Goal: Download file/media

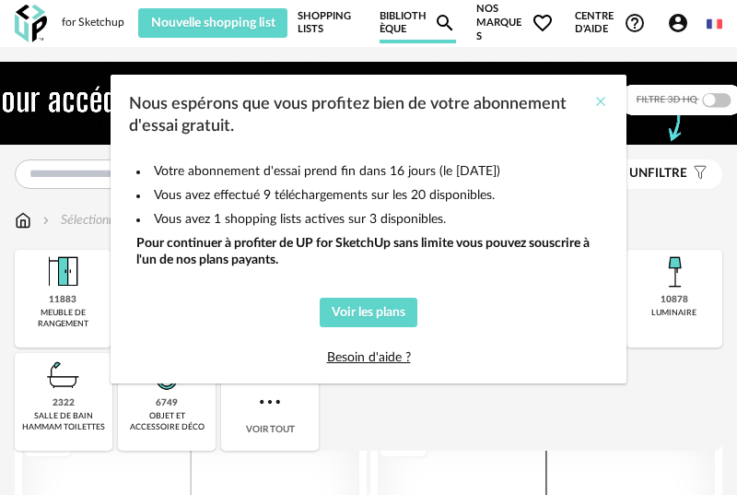
click at [601, 100] on icon "Close" at bounding box center [600, 101] width 15 height 15
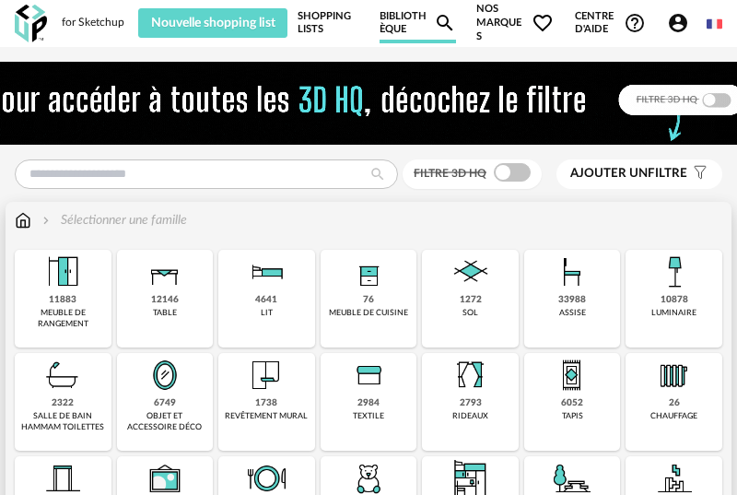
click at [167, 367] on img at bounding box center [165, 375] width 44 height 44
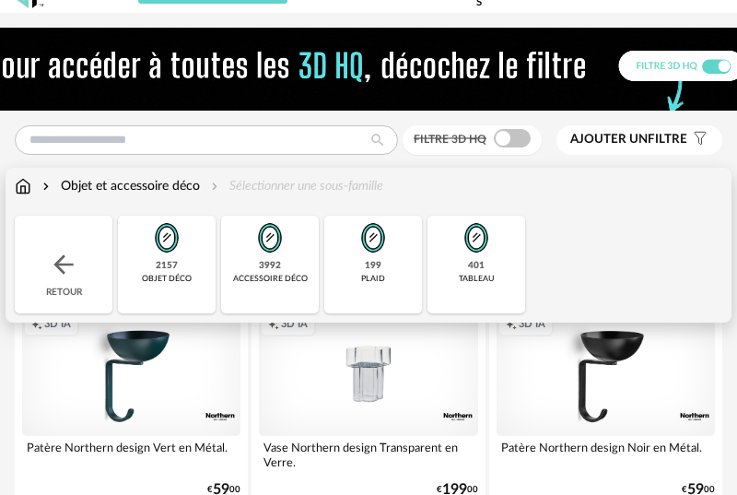
scroll to position [54, 0]
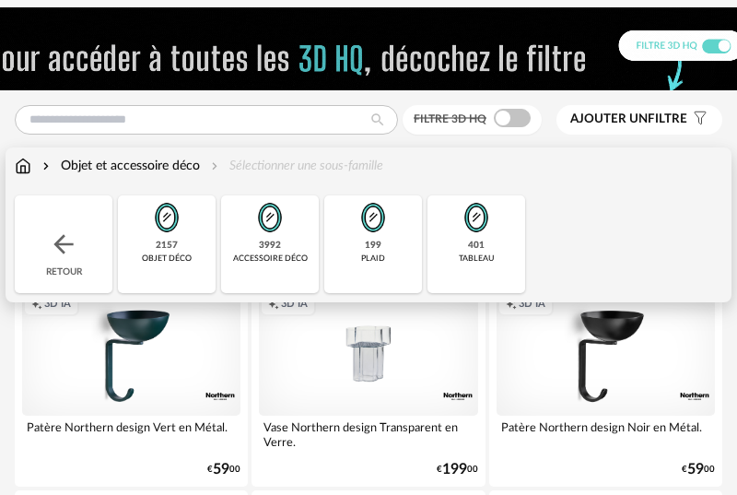
click at [185, 239] on img at bounding box center [167, 217] width 44 height 44
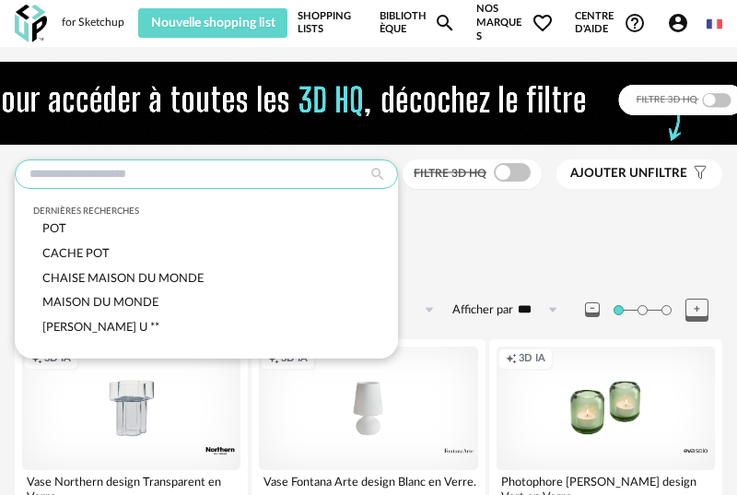
click at [263, 177] on input "text" at bounding box center [206, 173] width 383 height 29
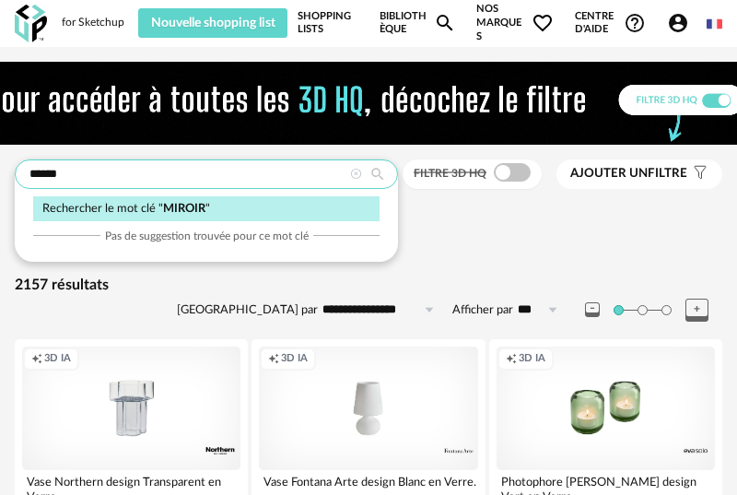
type input "******"
type input "**********"
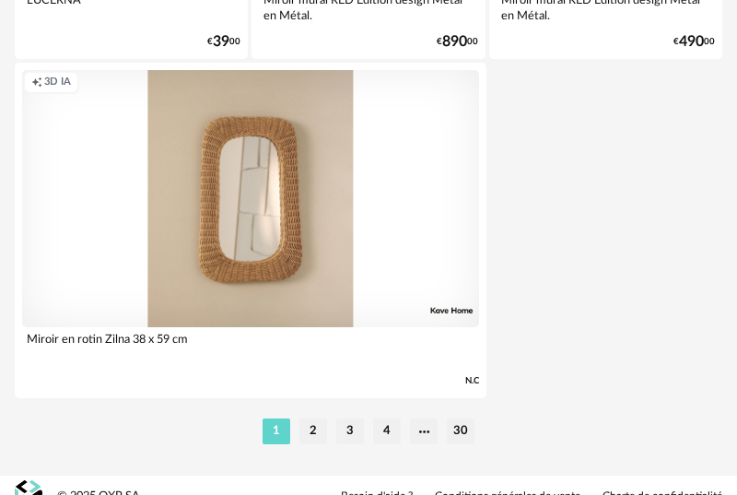
scroll to position [7063, 0]
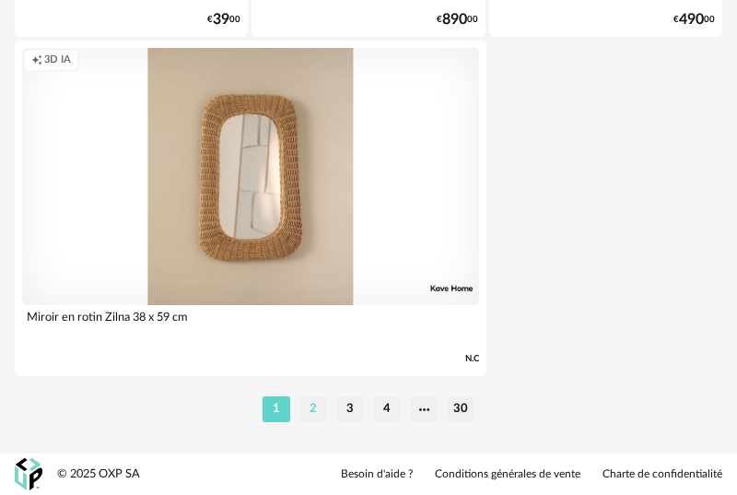
click at [317, 412] on li "2" at bounding box center [313, 409] width 28 height 26
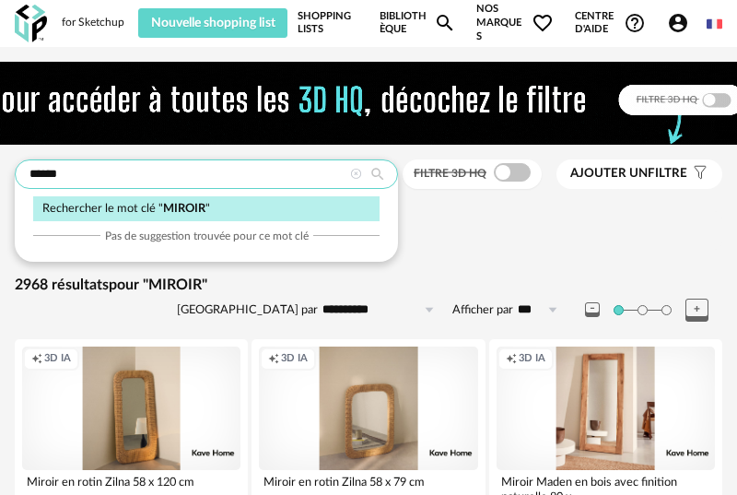
click at [139, 170] on input "******" at bounding box center [206, 173] width 383 height 29
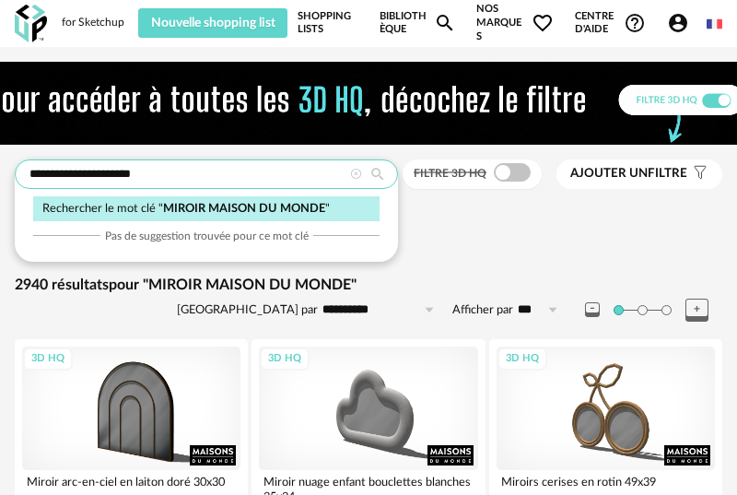
drag, startPoint x: 79, startPoint y: 172, endPoint x: 260, endPoint y: 197, distance: 182.2
click at [258, 189] on div "**********" at bounding box center [206, 173] width 383 height 29
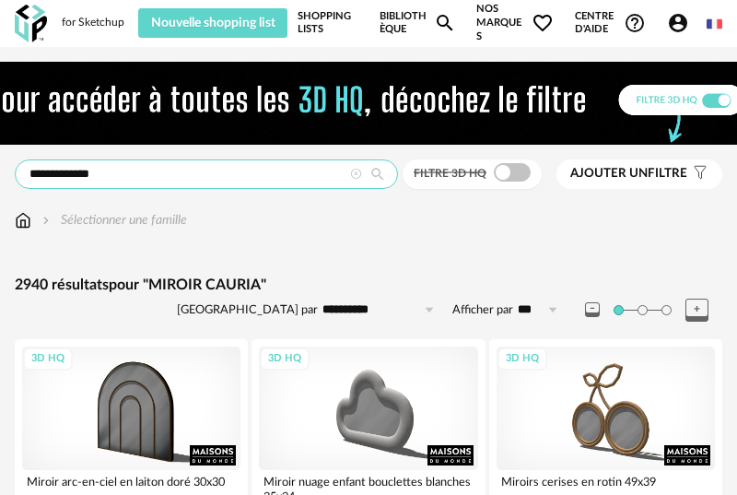
drag, startPoint x: 78, startPoint y: 175, endPoint x: 233, endPoint y: 168, distance: 154.9
click at [229, 169] on input "**********" at bounding box center [206, 173] width 383 height 29
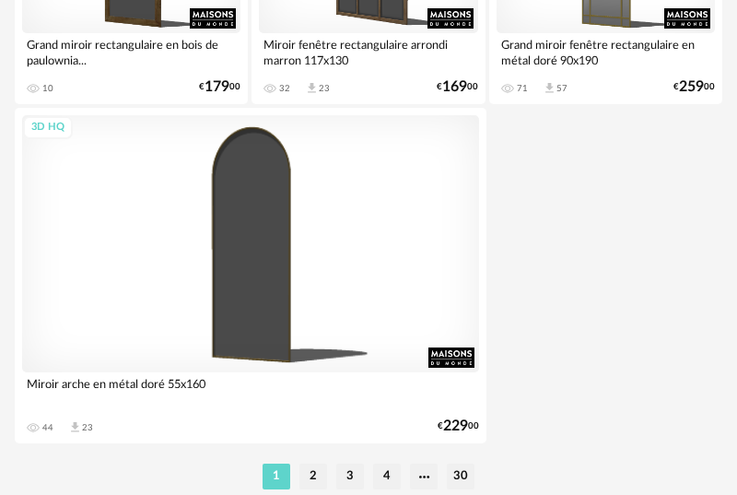
scroll to position [7063, 0]
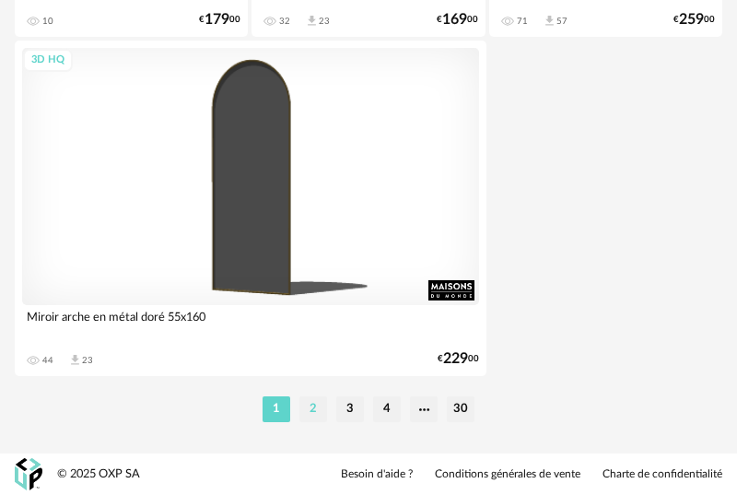
click at [310, 409] on li "2" at bounding box center [313, 409] width 28 height 26
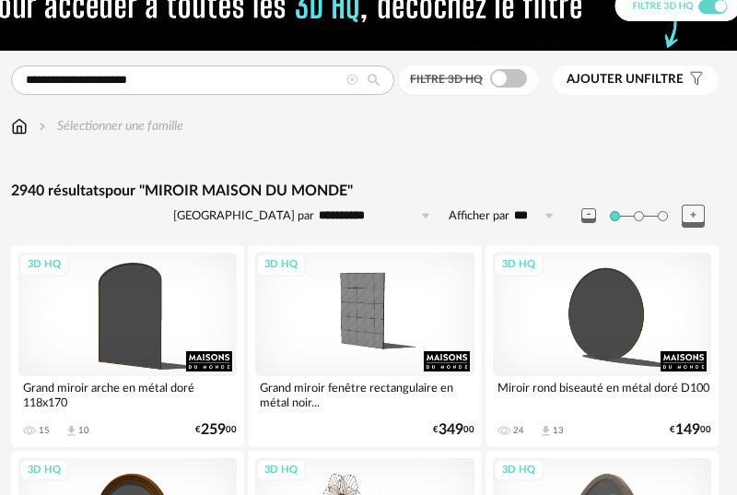
scroll to position [0, 4]
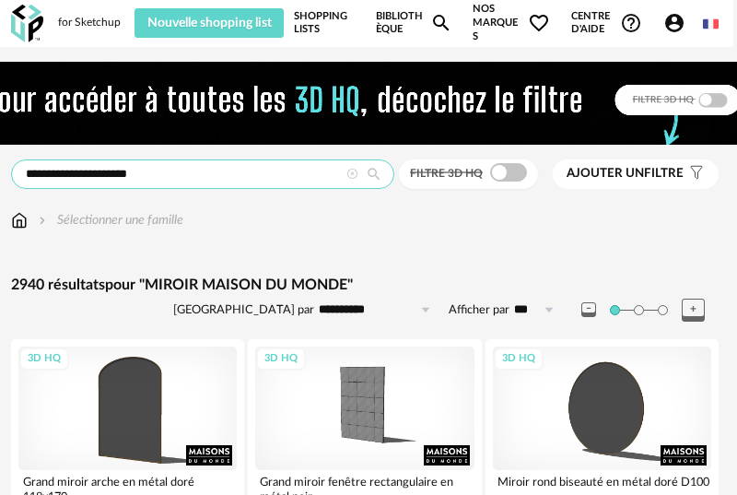
click at [72, 171] on input "**********" at bounding box center [202, 173] width 383 height 29
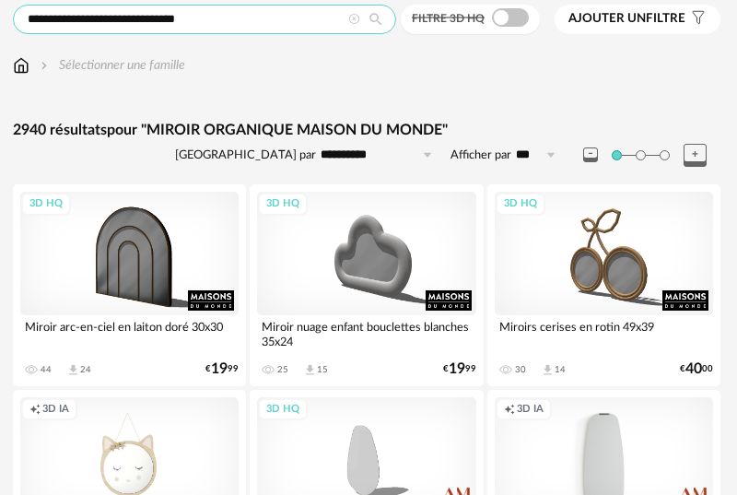
scroll to position [0, 2]
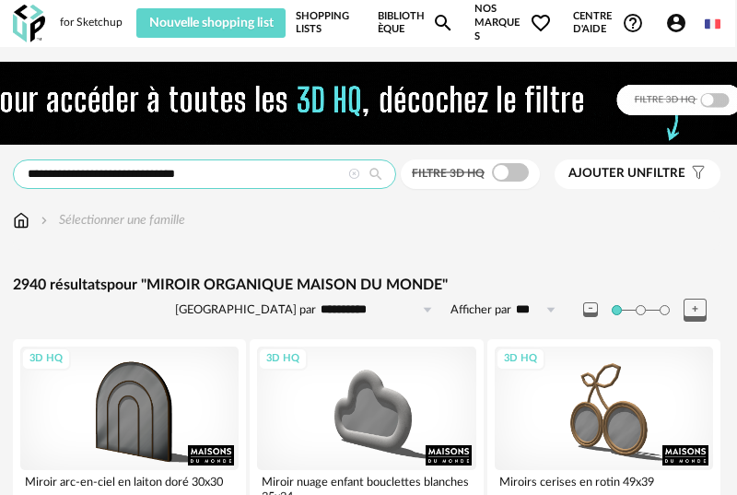
drag, startPoint x: 137, startPoint y: 174, endPoint x: 88, endPoint y: 179, distance: 49.0
click at [88, 179] on input "**********" at bounding box center [204, 173] width 383 height 29
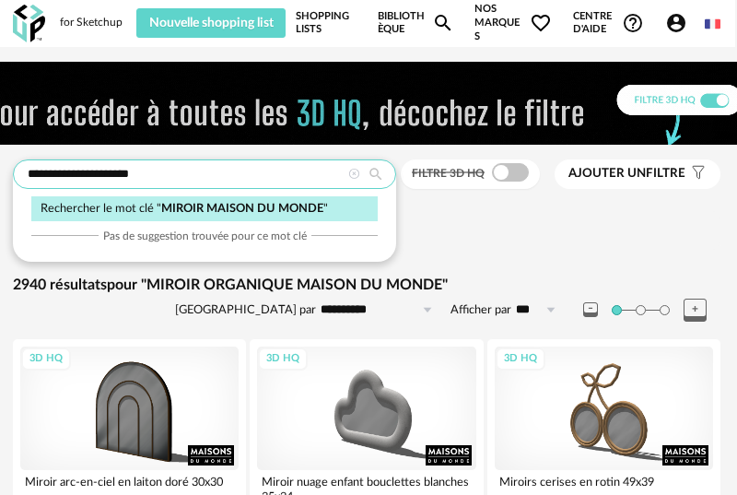
type input "**********"
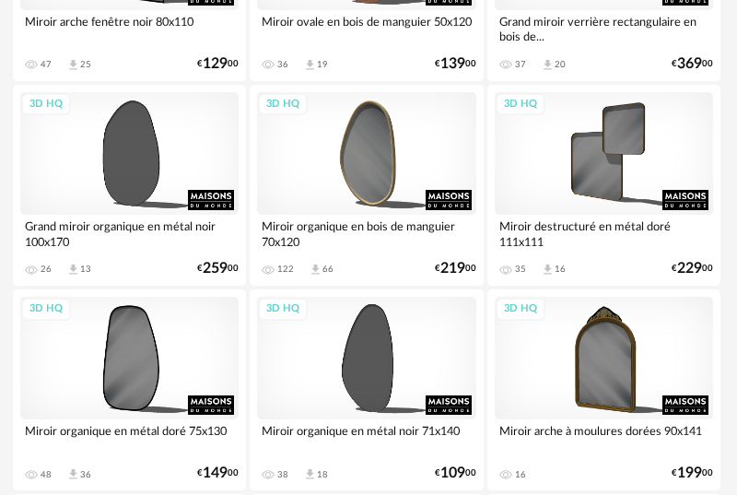
scroll to position [3320, 2]
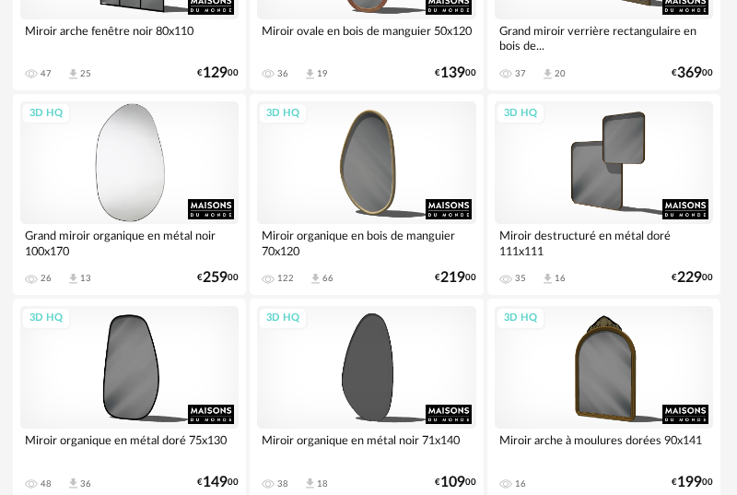
click at [146, 191] on div "3D HQ" at bounding box center [129, 162] width 218 height 123
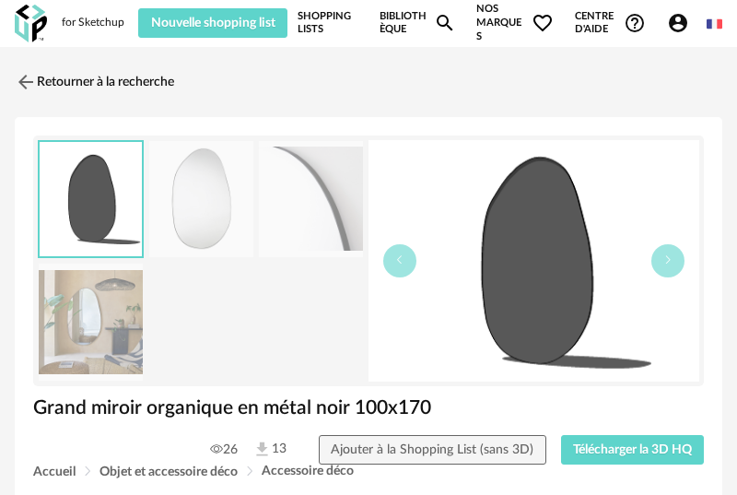
click at [219, 217] on img at bounding box center [201, 199] width 104 height 117
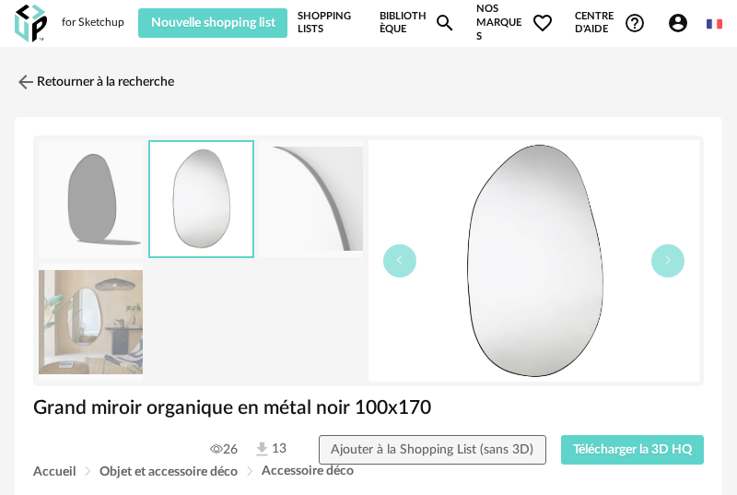
click at [94, 320] on img at bounding box center [91, 321] width 104 height 117
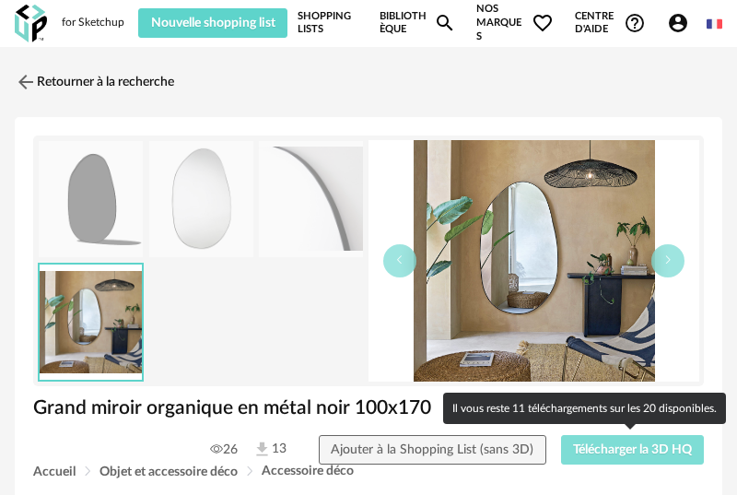
click at [602, 449] on span "Télécharger la 3D HQ" at bounding box center [632, 449] width 119 height 13
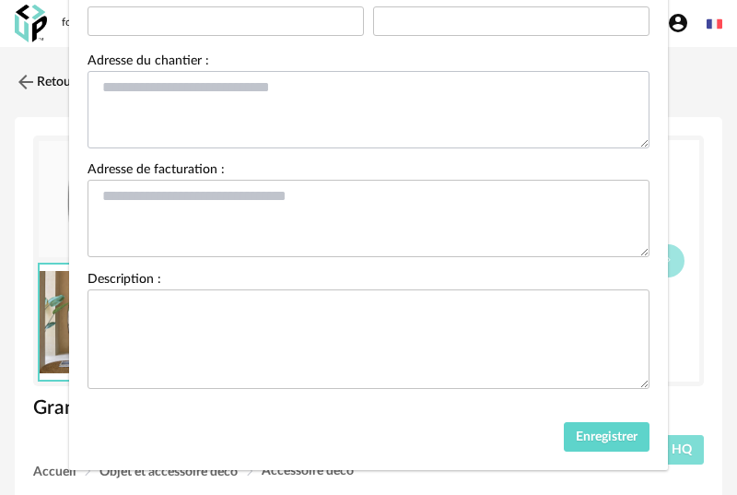
scroll to position [245, 0]
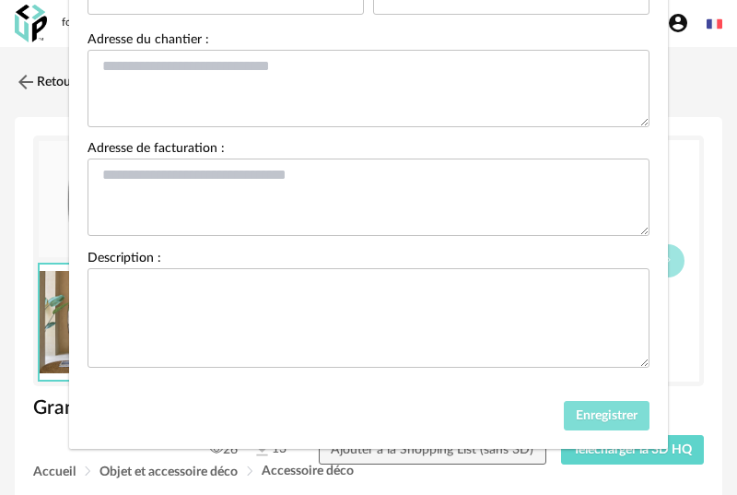
click at [585, 415] on span "Enregistrer" at bounding box center [607, 415] width 62 height 13
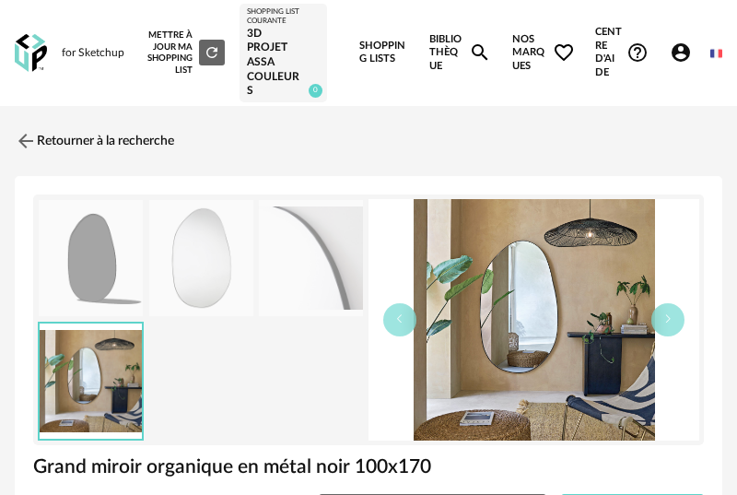
scroll to position [502, 0]
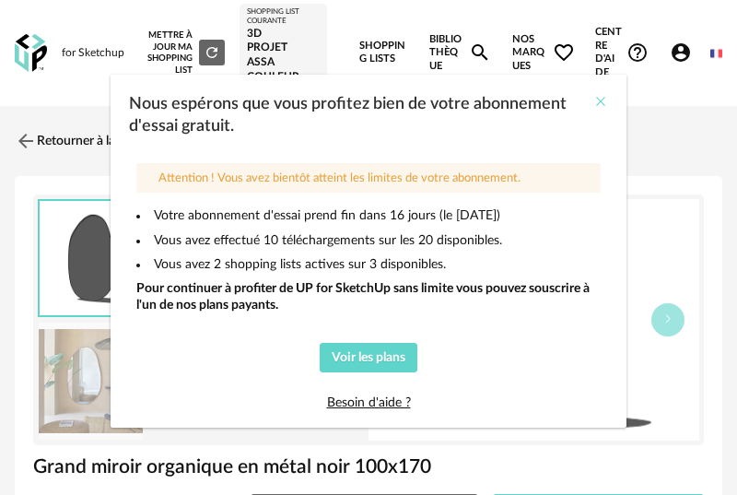
click at [605, 99] on icon "Close" at bounding box center [600, 101] width 15 height 15
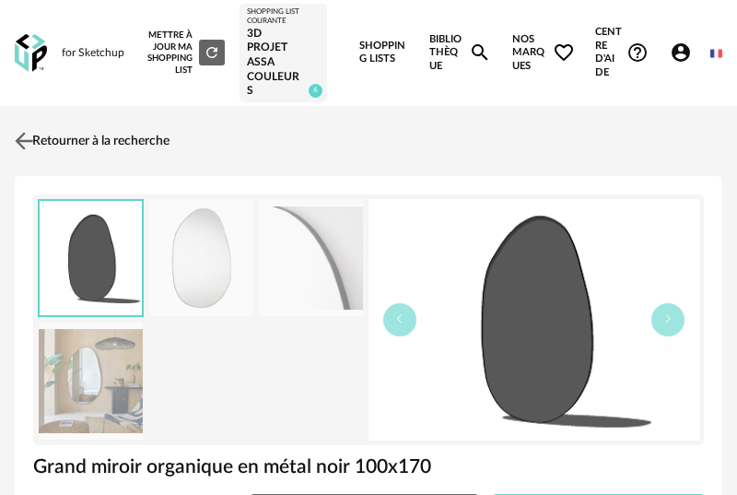
click at [26, 134] on img at bounding box center [24, 140] width 27 height 27
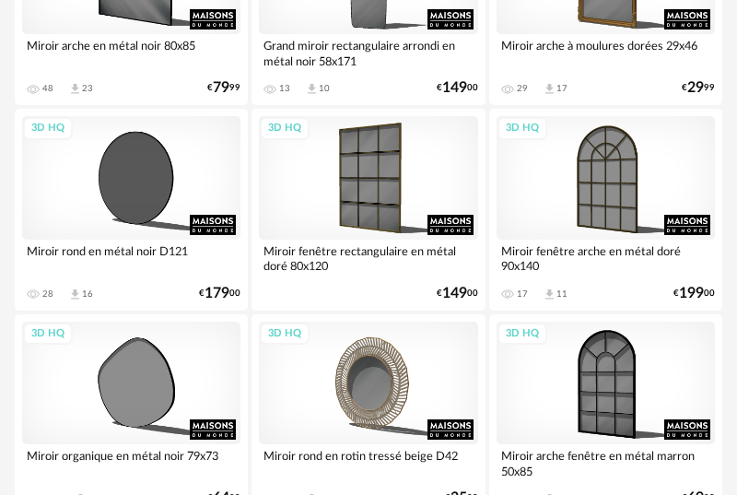
scroll to position [4408, 0]
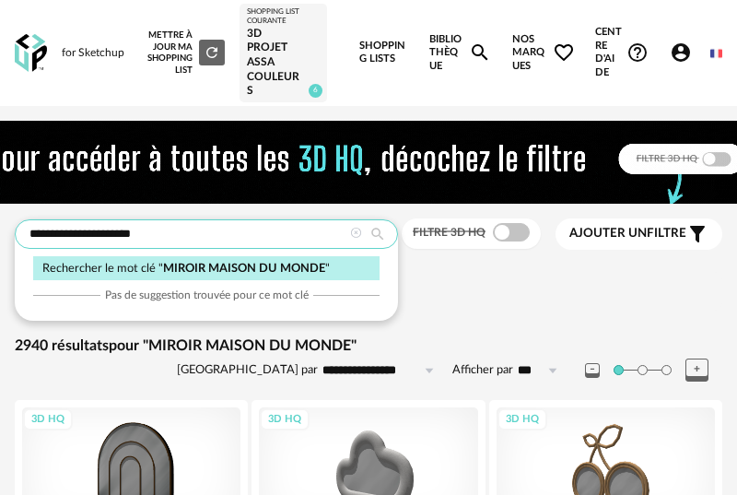
click at [169, 237] on input "**********" at bounding box center [206, 233] width 383 height 29
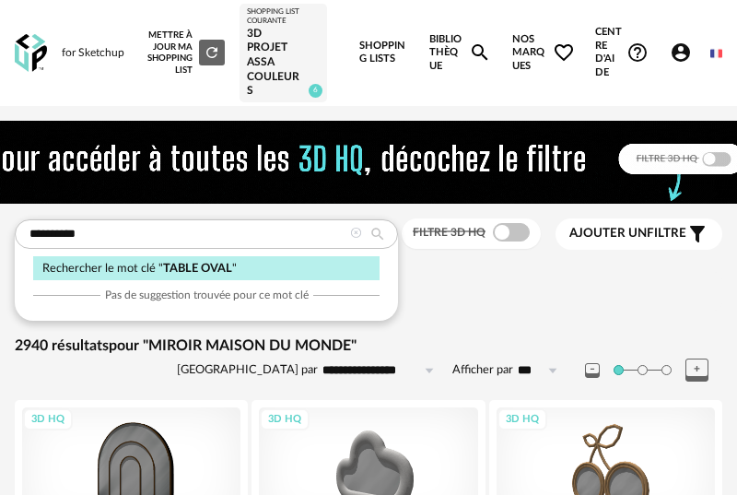
click at [479, 283] on div "Sélectionner une famille" at bounding box center [368, 281] width 707 height 18
click at [286, 227] on input "**********" at bounding box center [206, 233] width 383 height 29
type input "**********"
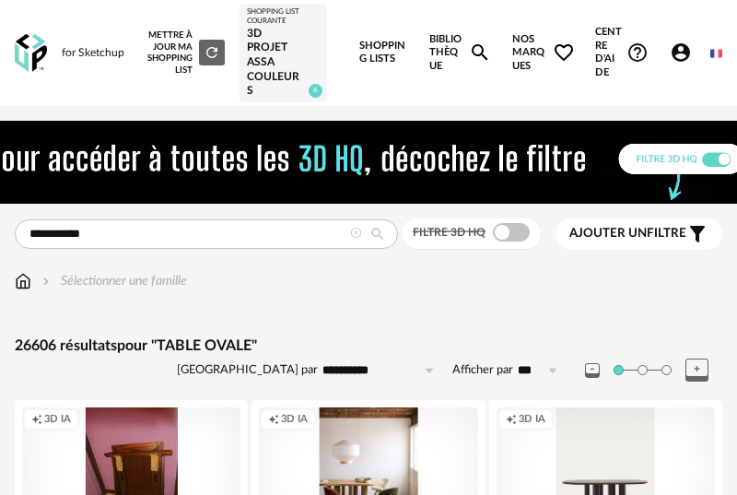
click at [637, 235] on span "Ajouter un" at bounding box center [607, 233] width 77 height 13
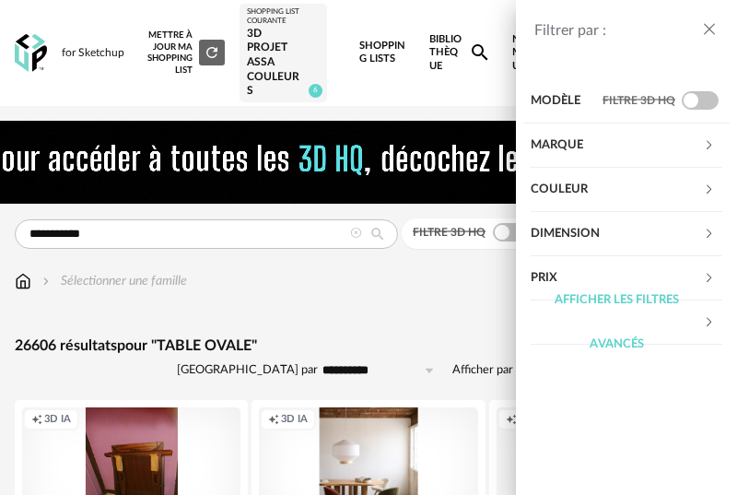
click at [690, 142] on div "Marque" at bounding box center [617, 145] width 172 height 44
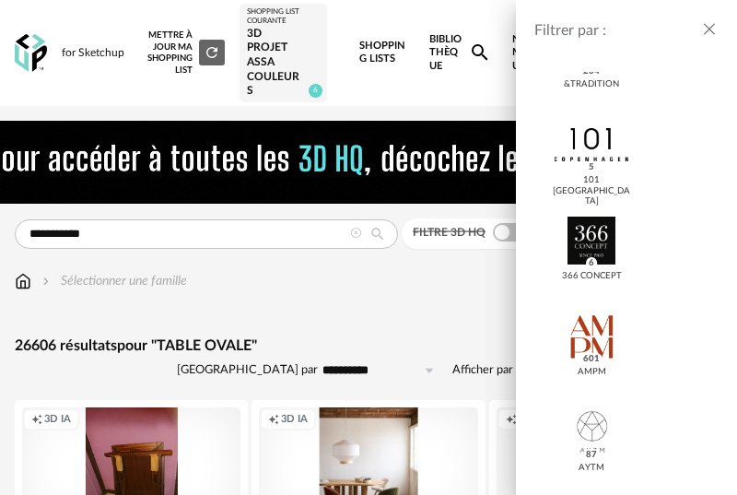
scroll to position [255, 0]
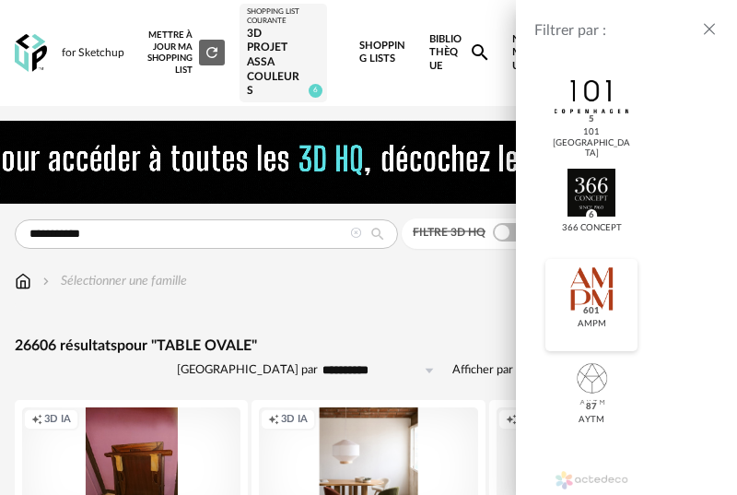
click at [622, 290] on div at bounding box center [591, 288] width 73 height 48
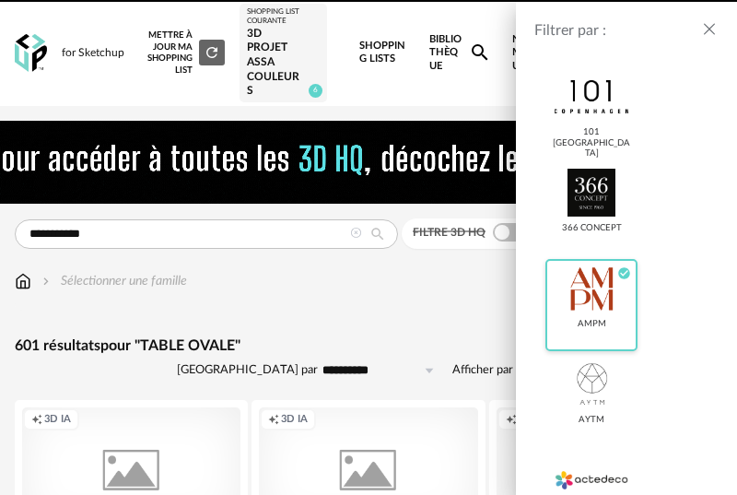
click at [623, 287] on div at bounding box center [591, 288] width 73 height 48
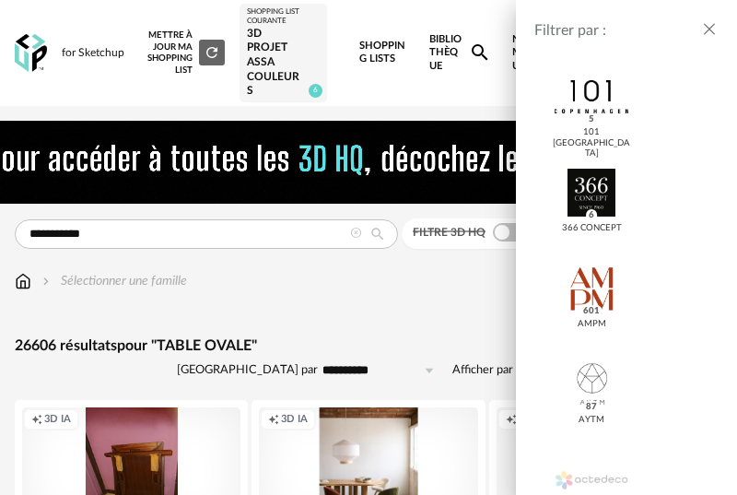
click at [426, 320] on div "Filtrer par : Modèle Filtre 3D HQ Marque &tradition 204 101 Copenhagen 5 366 Co…" at bounding box center [368, 247] width 737 height 495
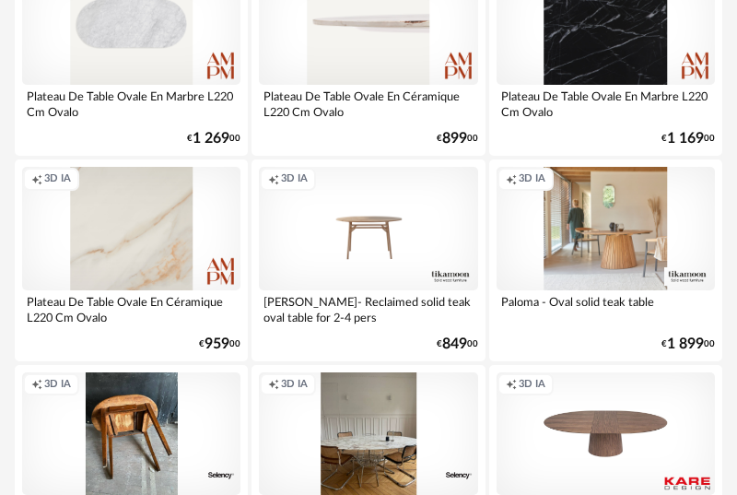
scroll to position [1895, 0]
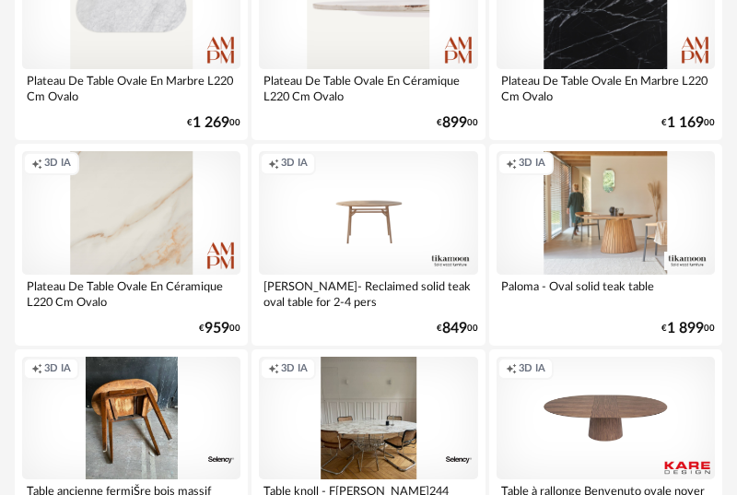
click at [599, 227] on div "Creation icon 3D IA" at bounding box center [605, 212] width 218 height 123
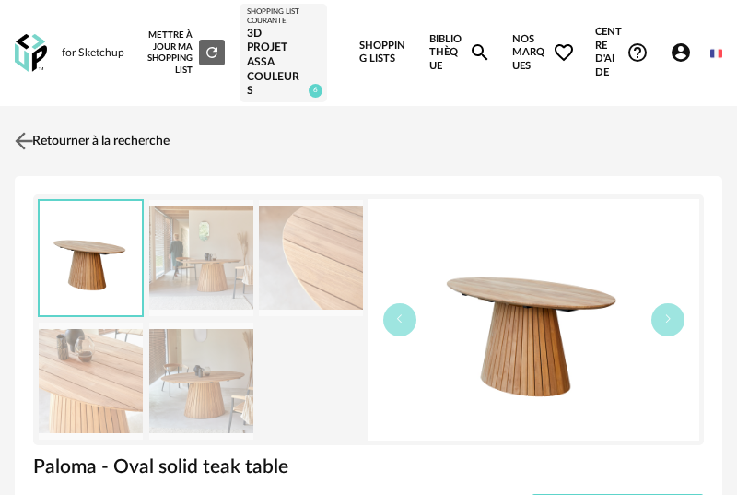
click at [20, 139] on img at bounding box center [24, 140] width 27 height 27
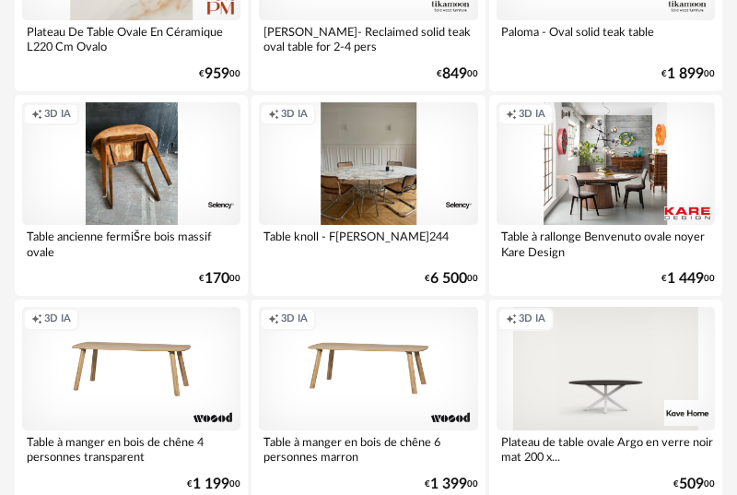
scroll to position [2137, 0]
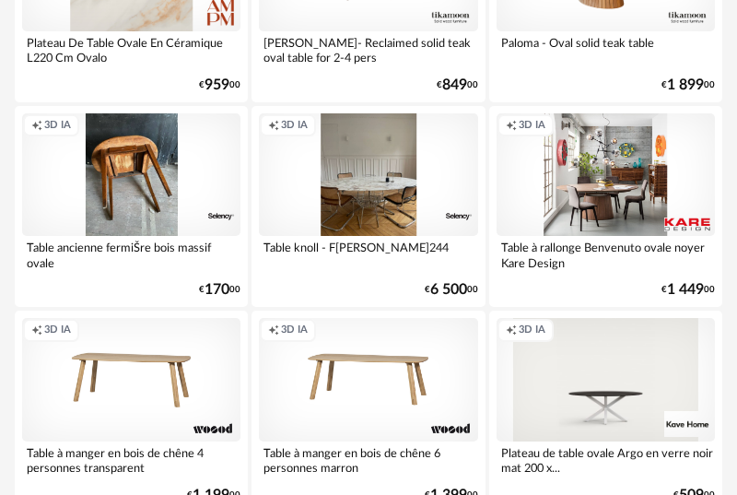
click at [595, 199] on div "Creation icon 3D IA" at bounding box center [605, 174] width 218 height 123
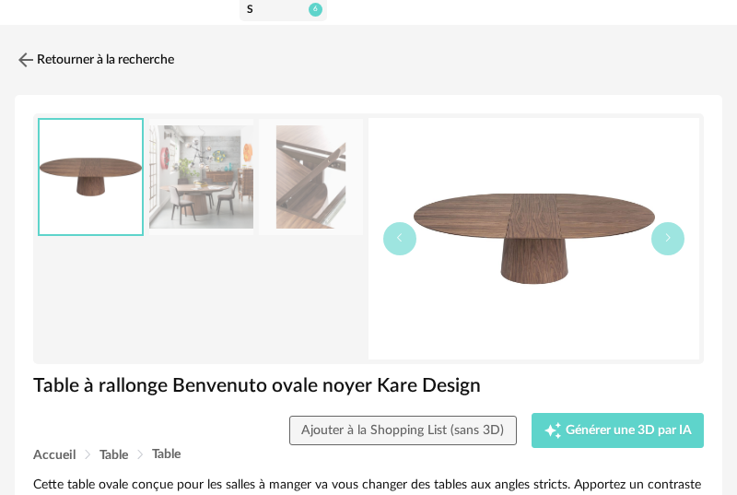
scroll to position [84, 0]
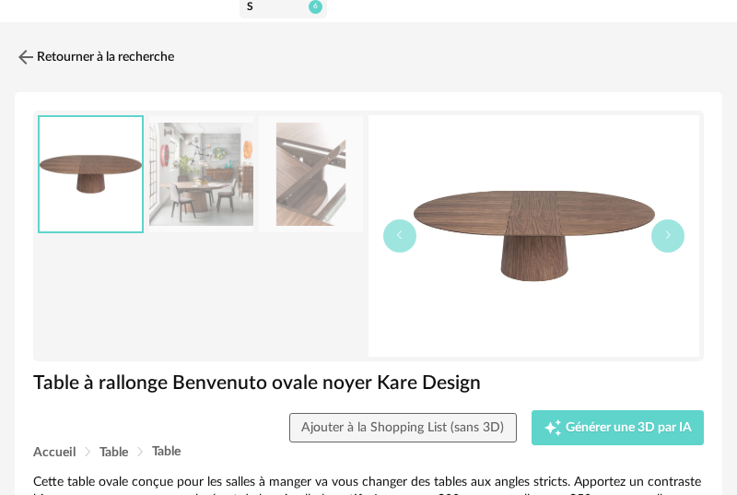
click at [189, 187] on img at bounding box center [201, 174] width 104 height 117
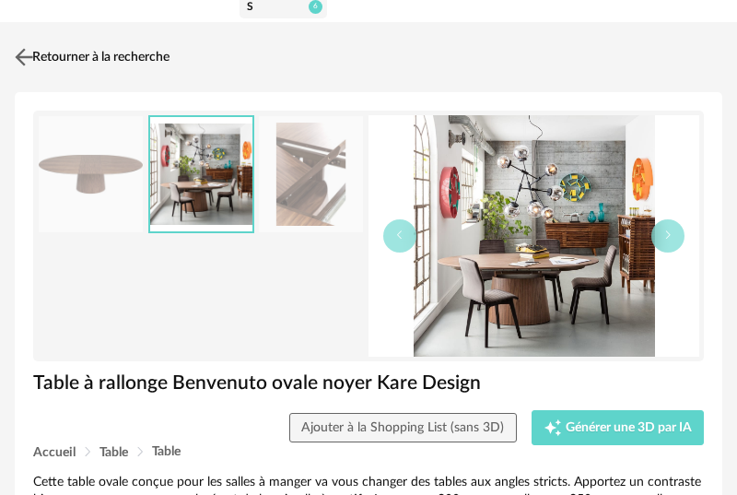
click at [30, 54] on img at bounding box center [24, 56] width 27 height 27
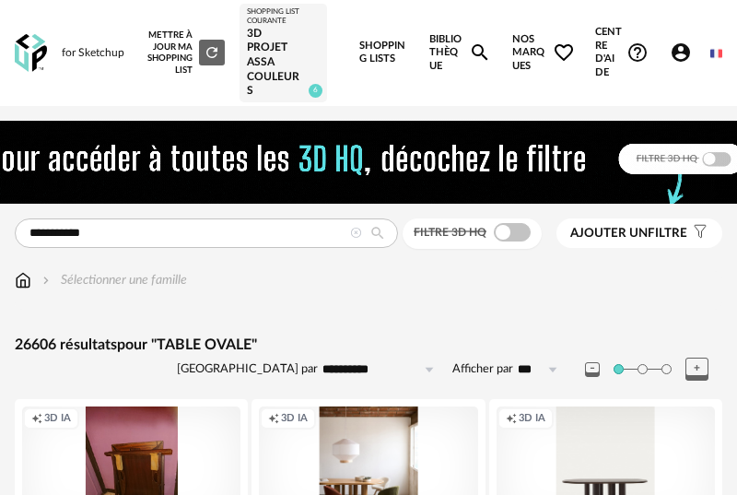
click at [683, 236] on span "Ajouter un filtre" at bounding box center [628, 234] width 117 height 16
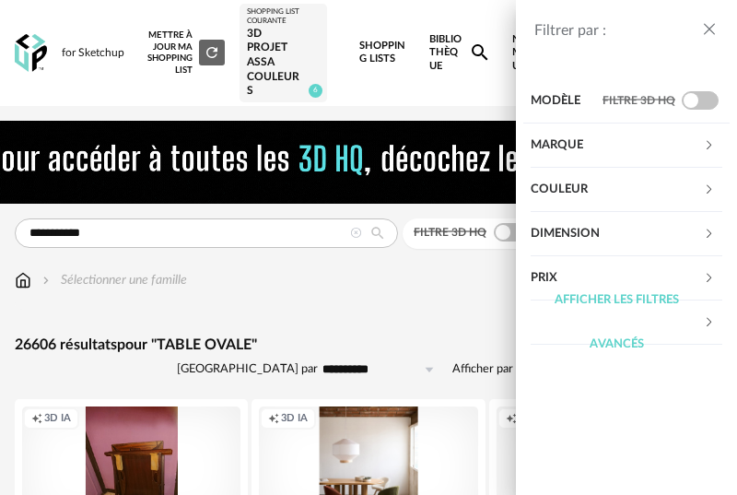
click at [694, 148] on div "Marque" at bounding box center [617, 145] width 172 height 44
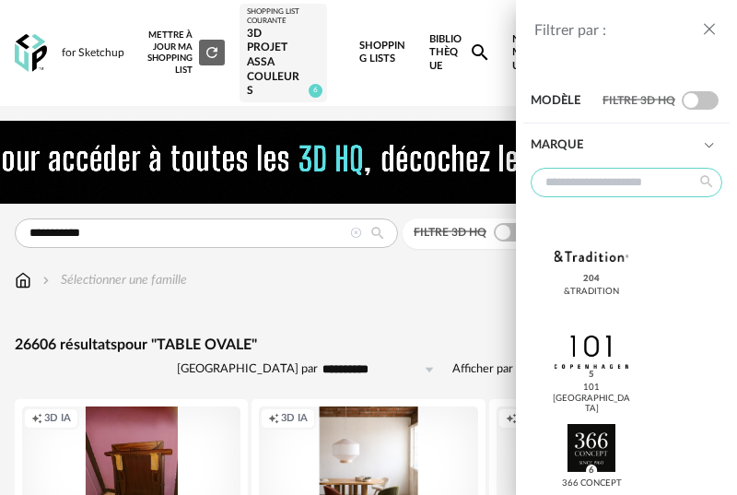
click at [635, 194] on input "text" at bounding box center [627, 182] width 192 height 29
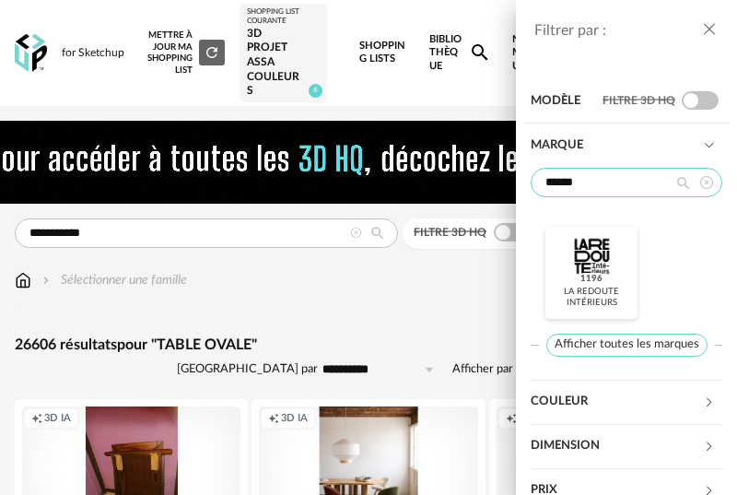
type input "******"
click at [608, 248] on div at bounding box center [591, 256] width 73 height 48
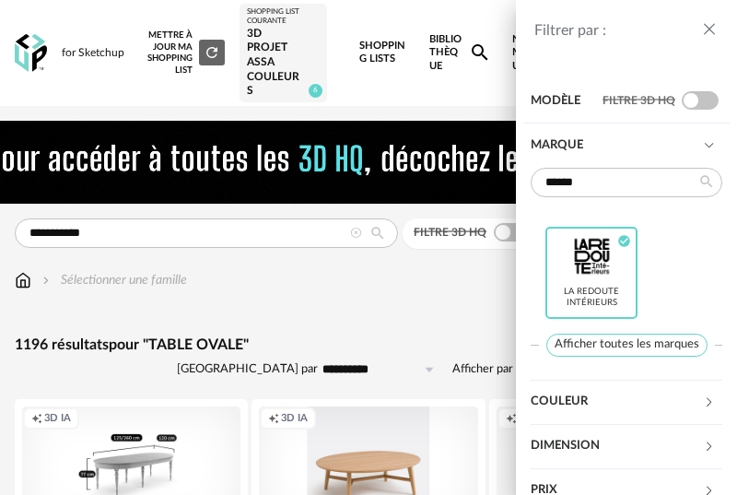
click at [442, 298] on div "Filtrer par : Modèle Filtre 3D HQ Marque ****** La Redoute intérieurs Check Cir…" at bounding box center [368, 247] width 737 height 495
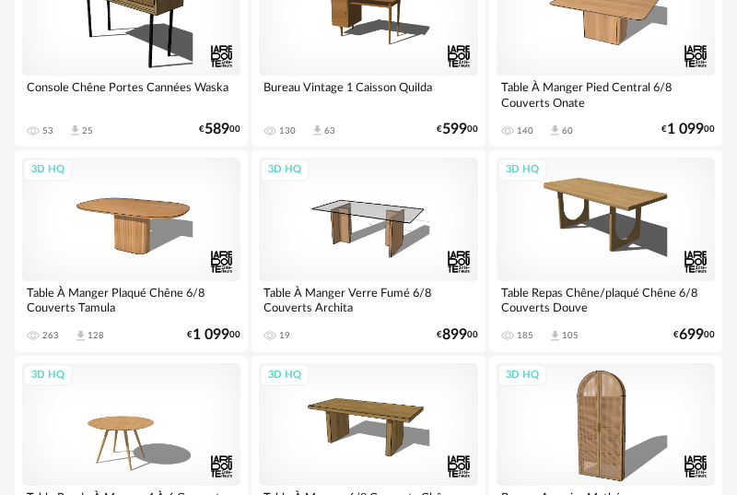
scroll to position [1889, 0]
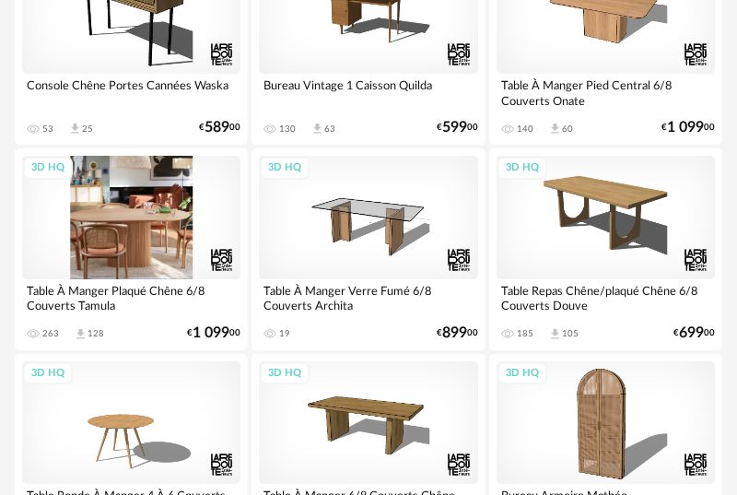
click at [136, 229] on div "3D HQ" at bounding box center [131, 217] width 218 height 123
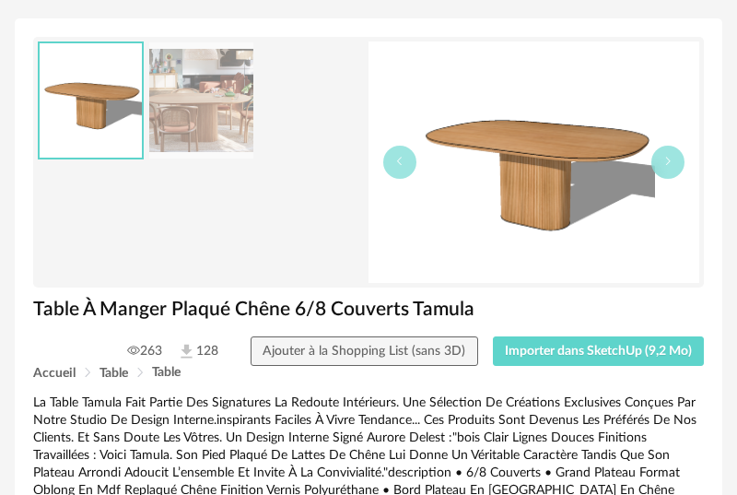
scroll to position [214, 0]
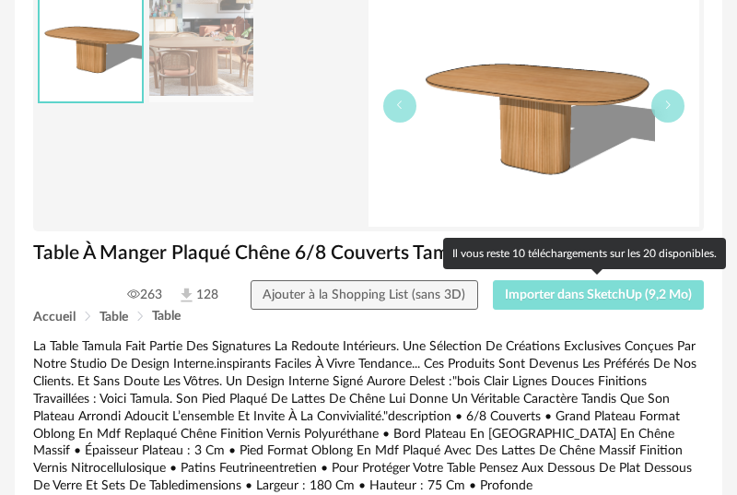
click at [562, 291] on span "Importer dans SketchUp (9,2 Mo)" at bounding box center [598, 294] width 187 height 13
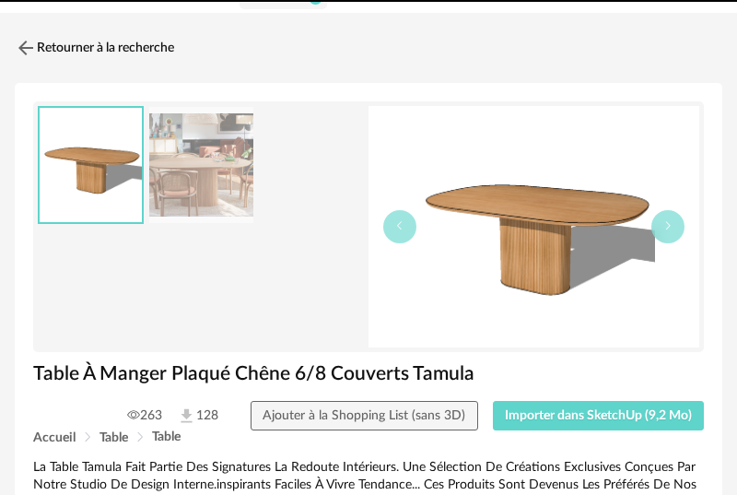
scroll to position [102, 0]
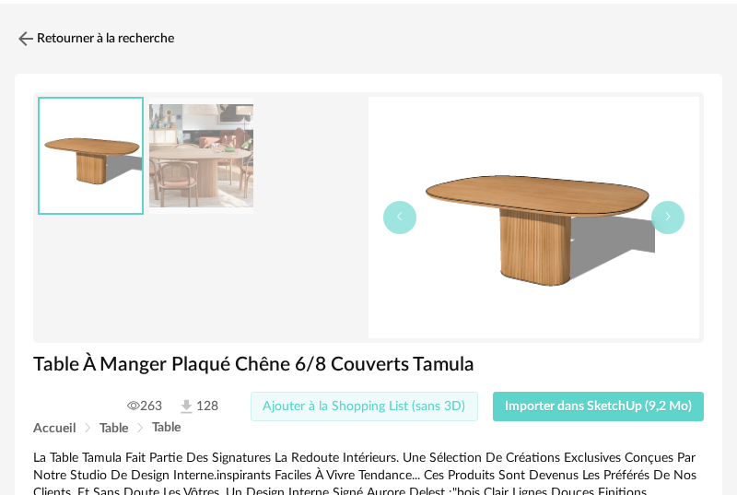
click at [376, 410] on span "Ajouter à la Shopping List (sans 3D)" at bounding box center [364, 406] width 203 height 13
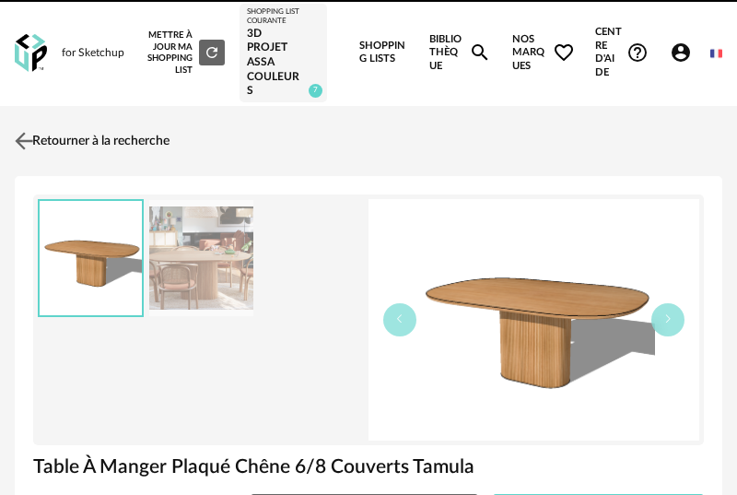
click at [24, 141] on img at bounding box center [24, 140] width 27 height 27
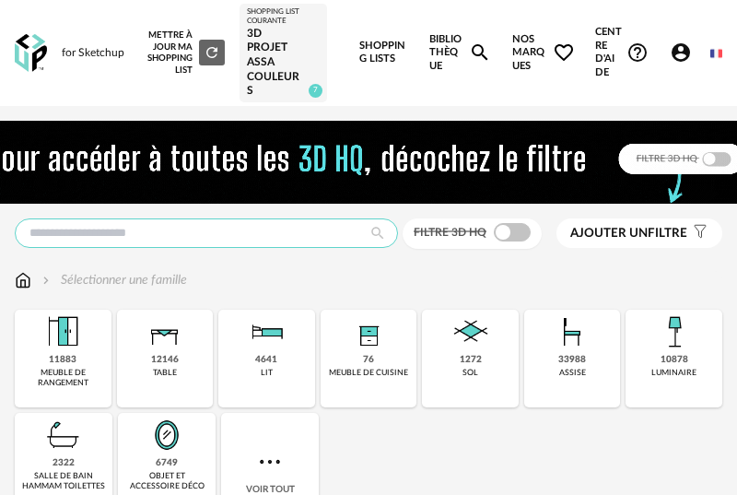
click at [140, 226] on input "text" at bounding box center [206, 232] width 383 height 29
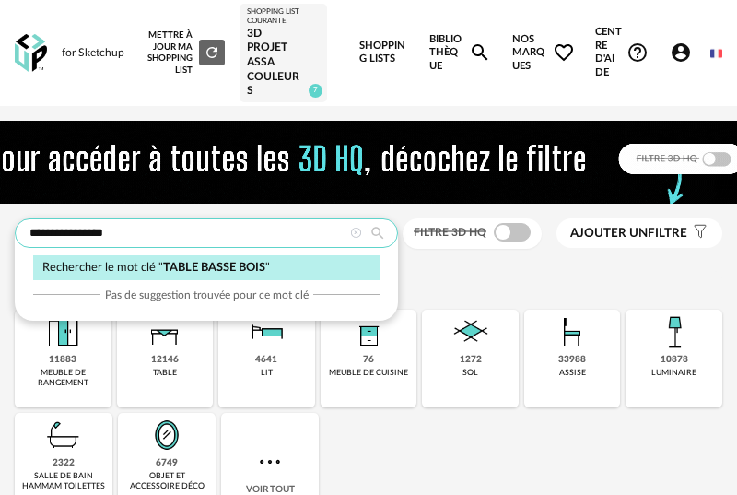
type input "**********"
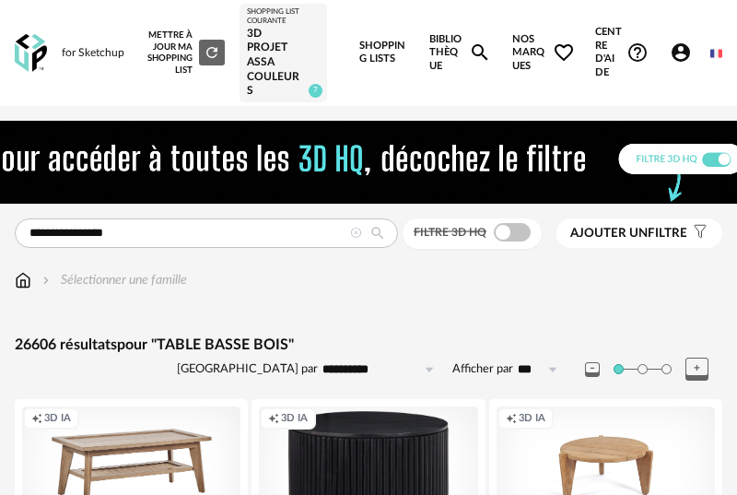
click at [671, 234] on span "Ajouter un filtre" at bounding box center [628, 234] width 117 height 16
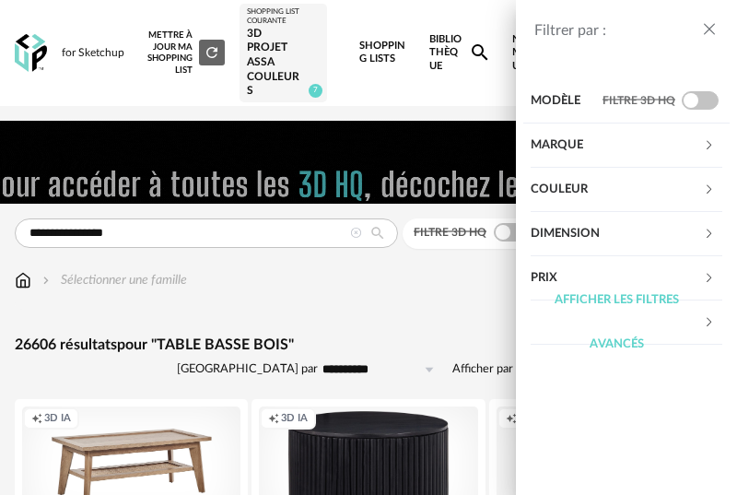
click at [689, 137] on div "Marque" at bounding box center [617, 145] width 172 height 44
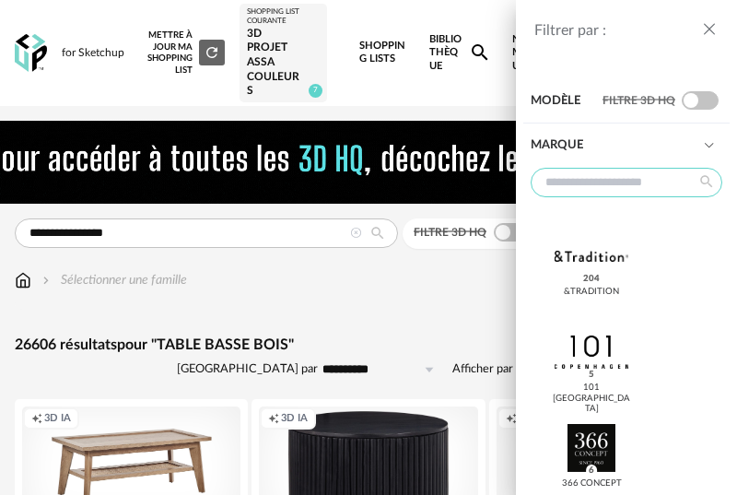
click at [611, 187] on input "text" at bounding box center [627, 182] width 192 height 29
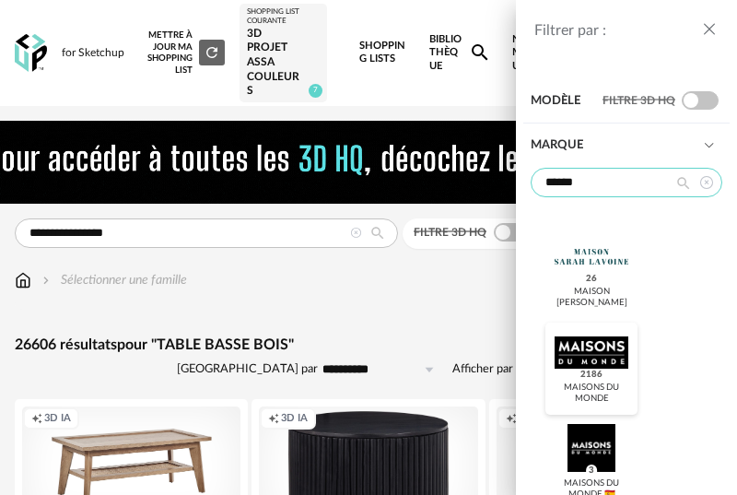
type input "******"
click at [600, 350] on div at bounding box center [591, 352] width 73 height 48
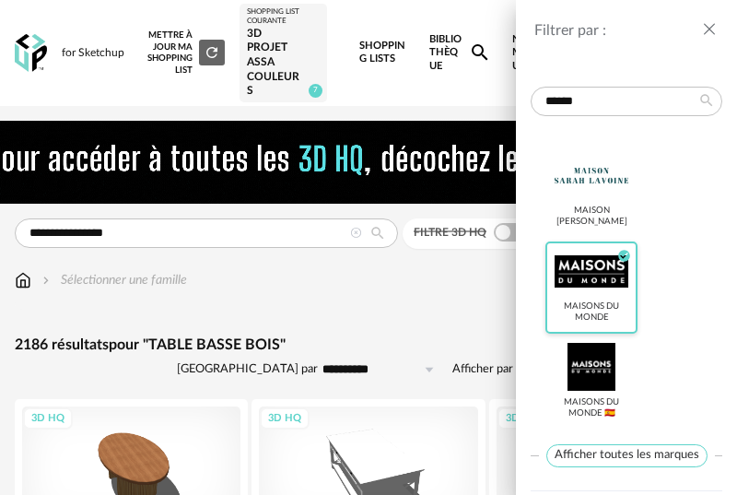
scroll to position [83, 0]
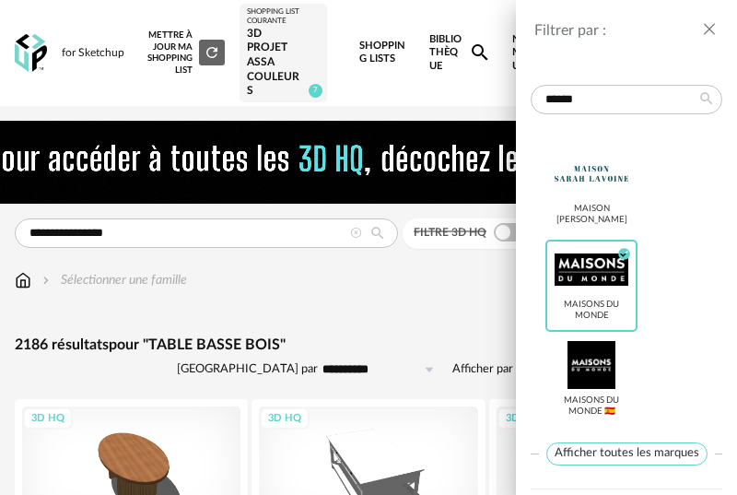
click at [426, 332] on div "Filtrer par : Modèle Filtre 3D HQ Marque ****** Maison Sarah Lavoine Maisons du…" at bounding box center [368, 247] width 737 height 495
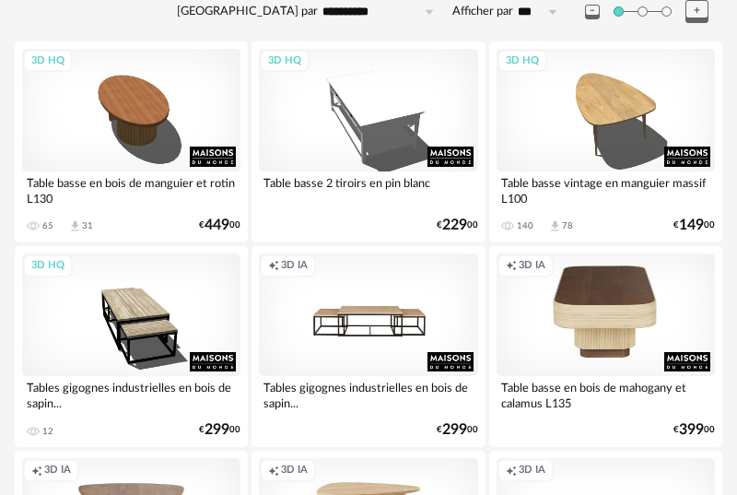
scroll to position [0, 0]
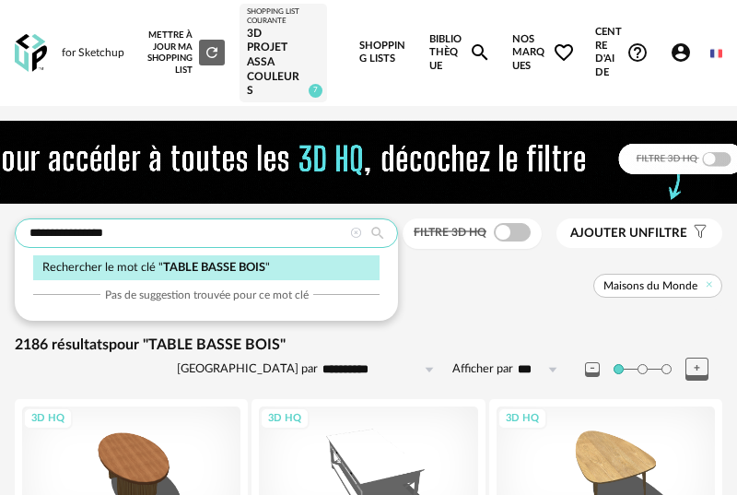
click at [216, 241] on input "**********" at bounding box center [206, 232] width 383 height 29
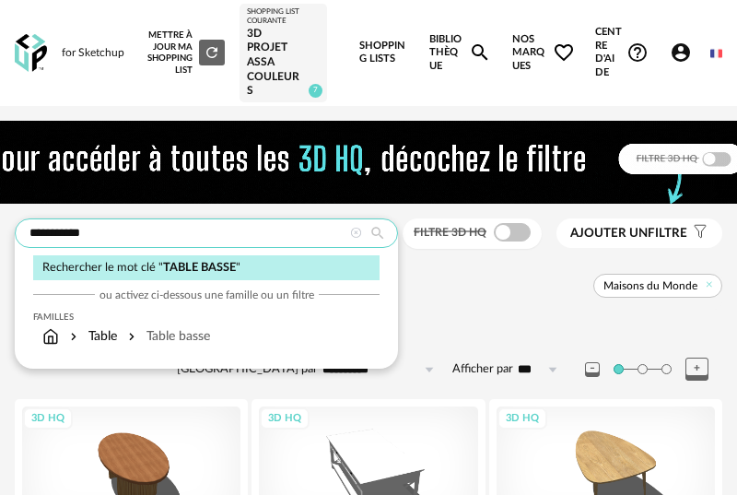
type input "**********"
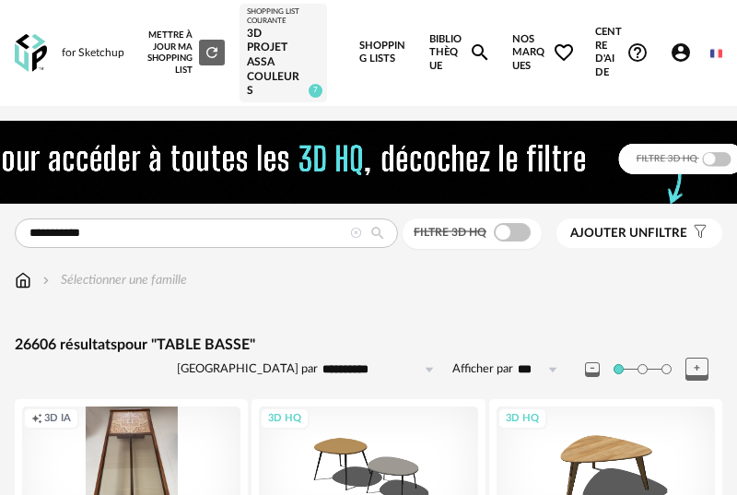
click at [654, 226] on span "Ajouter un filtre" at bounding box center [628, 234] width 117 height 16
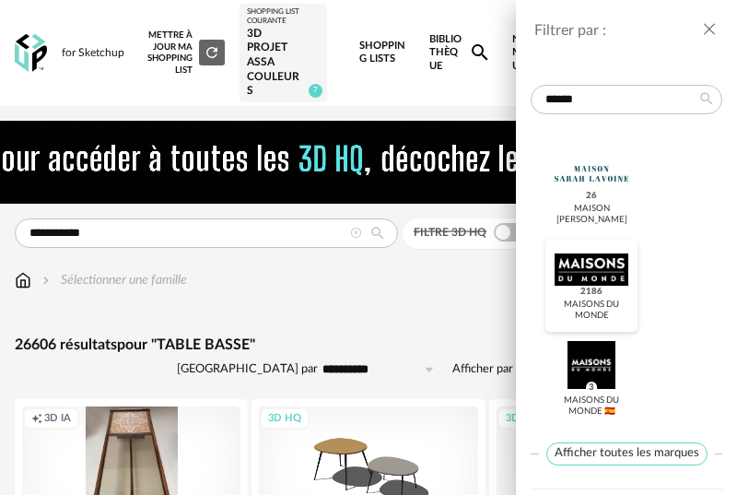
click at [598, 270] on div at bounding box center [591, 269] width 73 height 48
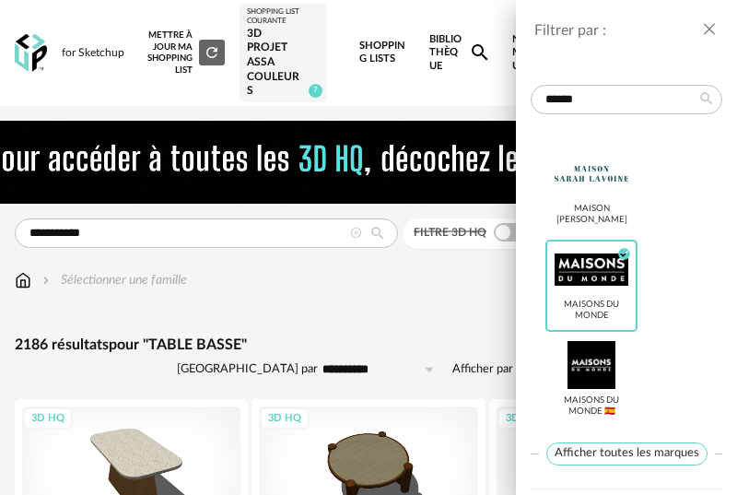
click at [488, 305] on div "Filtrer par : Modèle Filtre 3D HQ Marque ****** Maison Sarah Lavoine Maisons du…" at bounding box center [368, 247] width 737 height 495
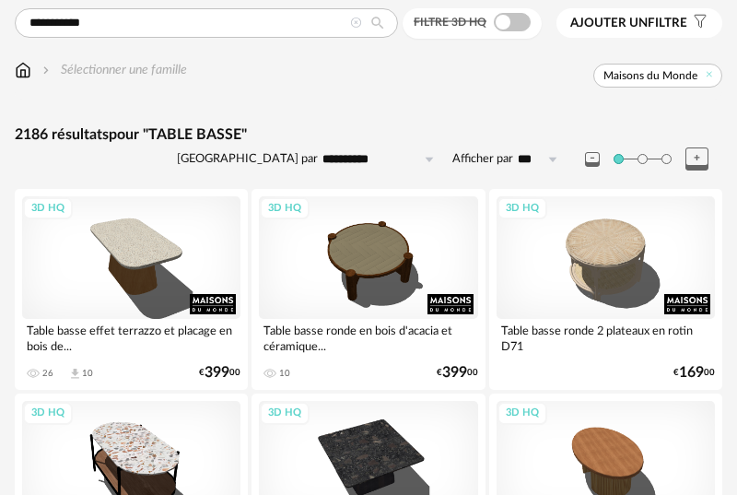
scroll to position [216, 0]
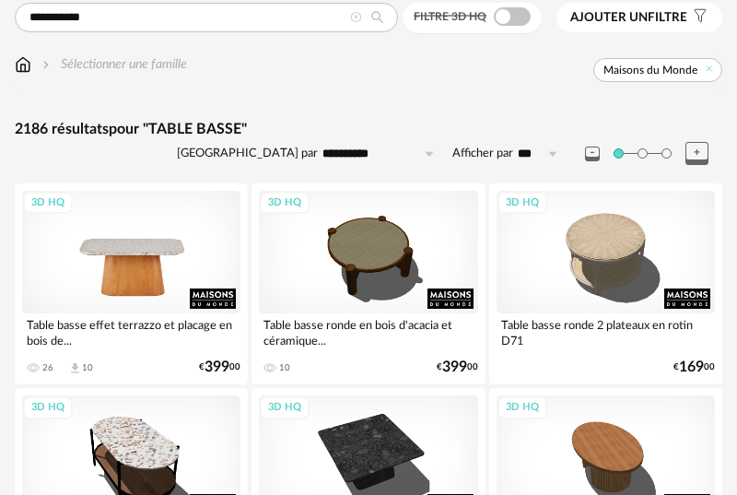
click at [148, 260] on div "3D HQ" at bounding box center [131, 252] width 218 height 123
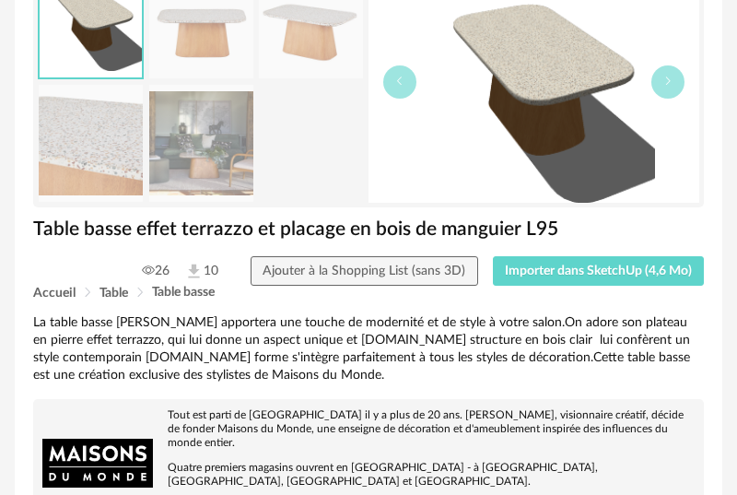
click at [204, 146] on img at bounding box center [201, 143] width 104 height 117
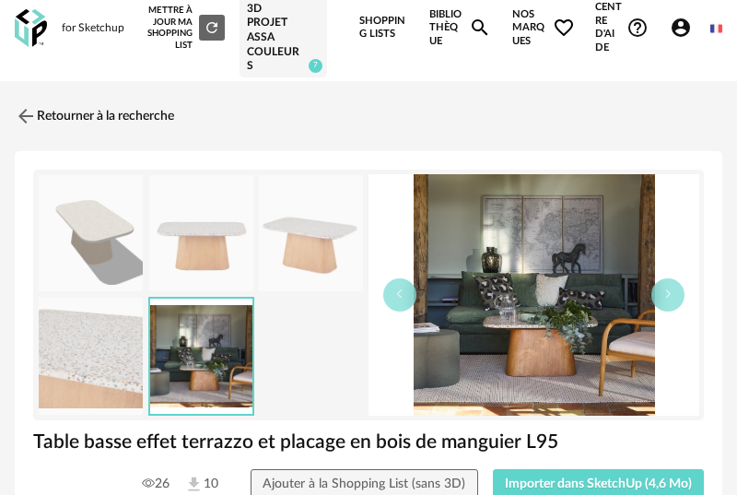
scroll to position [21, 0]
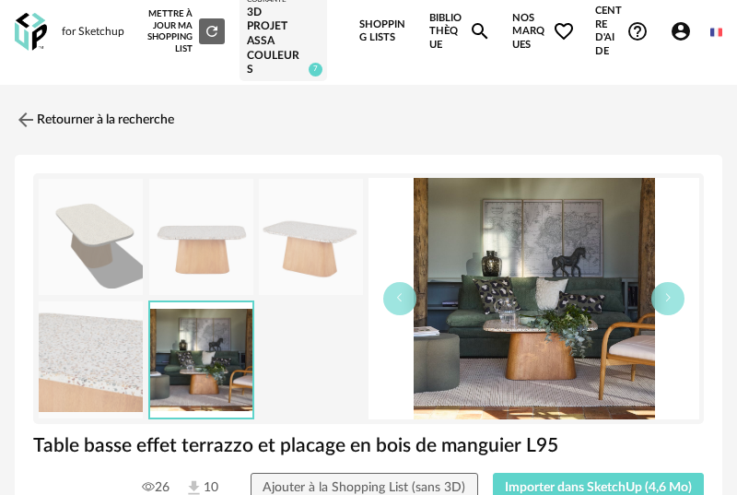
click at [112, 372] on img at bounding box center [91, 359] width 104 height 117
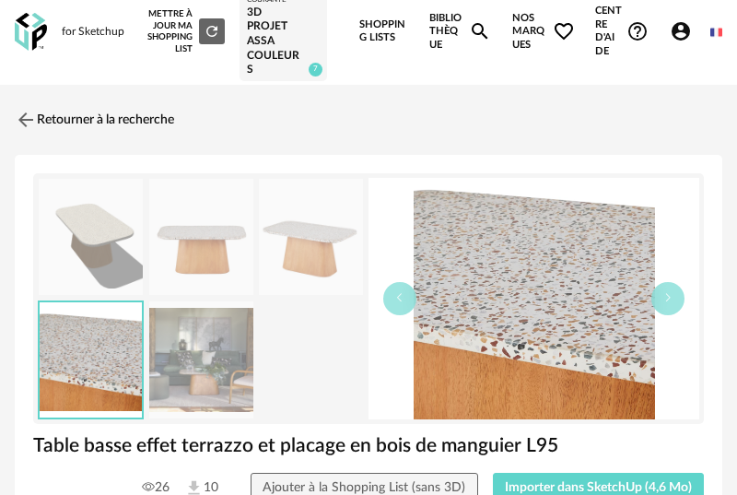
click at [303, 253] on img at bounding box center [311, 237] width 104 height 117
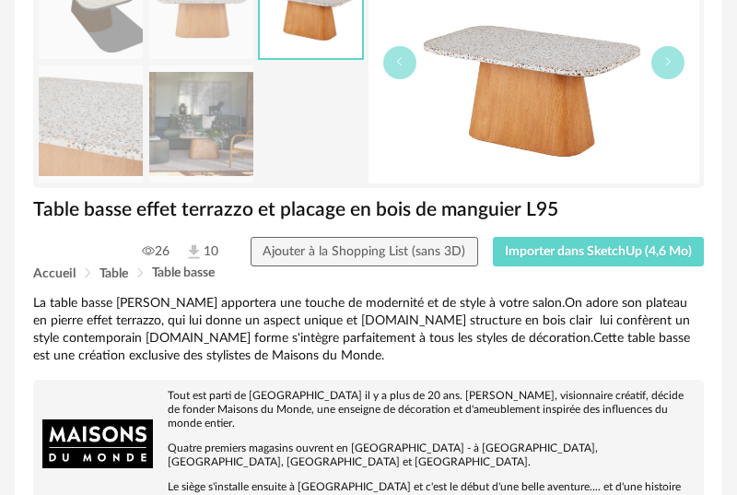
scroll to position [263, 0]
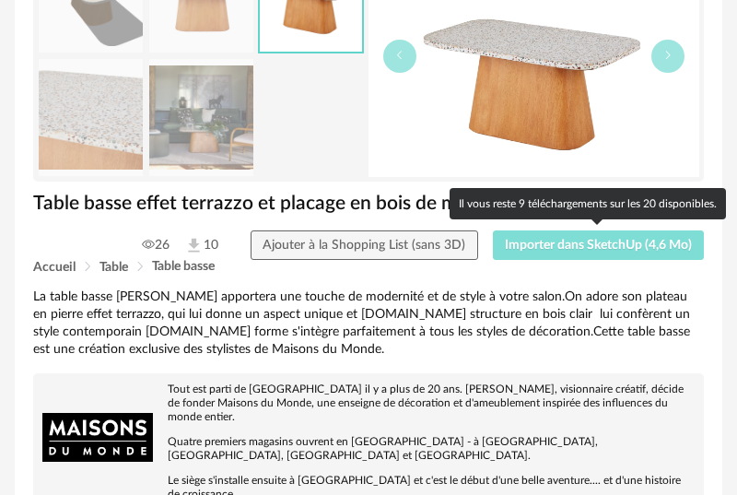
click at [589, 242] on span "Importer dans SketchUp (4,6 Mo)" at bounding box center [598, 245] width 187 height 13
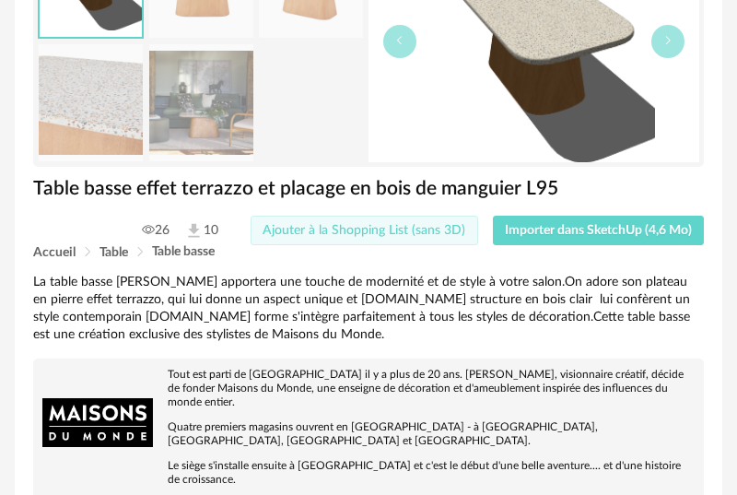
click at [362, 225] on span "Ajouter à la Shopping List (sans 3D)" at bounding box center [364, 230] width 203 height 13
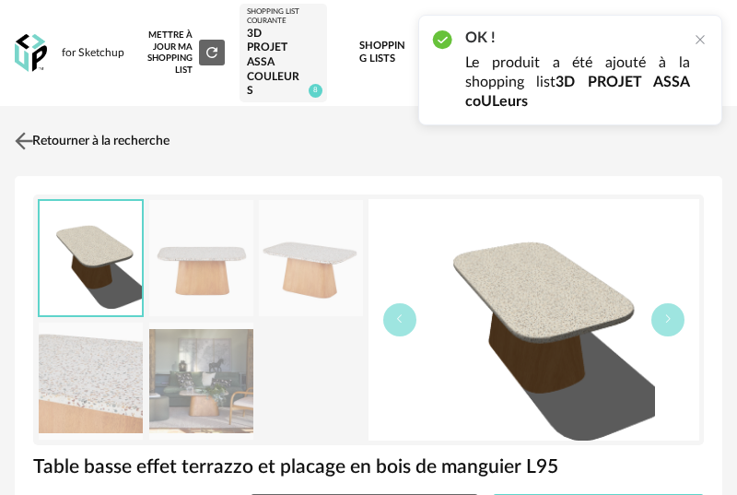
click at [26, 140] on img at bounding box center [24, 140] width 27 height 27
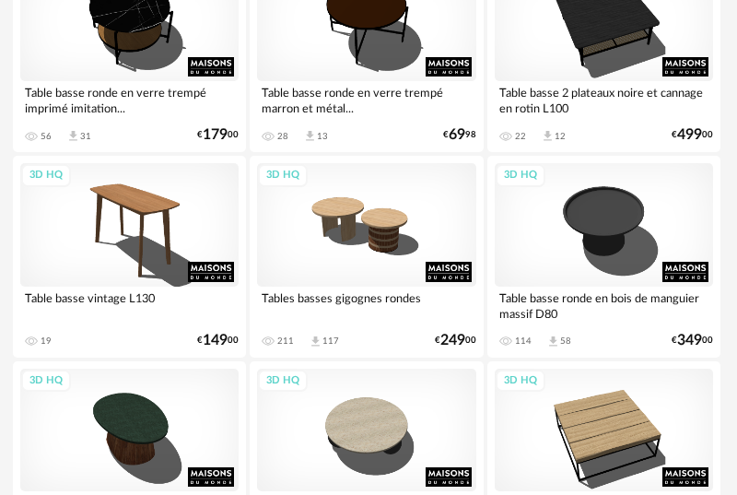
scroll to position [1068, 2]
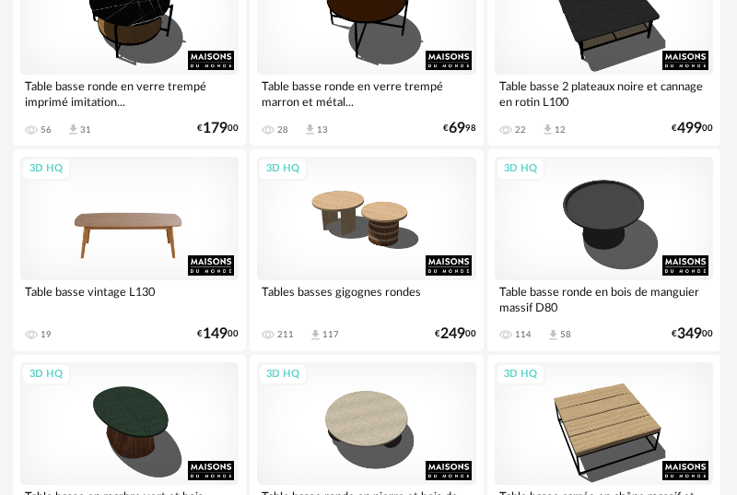
click at [146, 228] on div "3D HQ" at bounding box center [129, 218] width 218 height 123
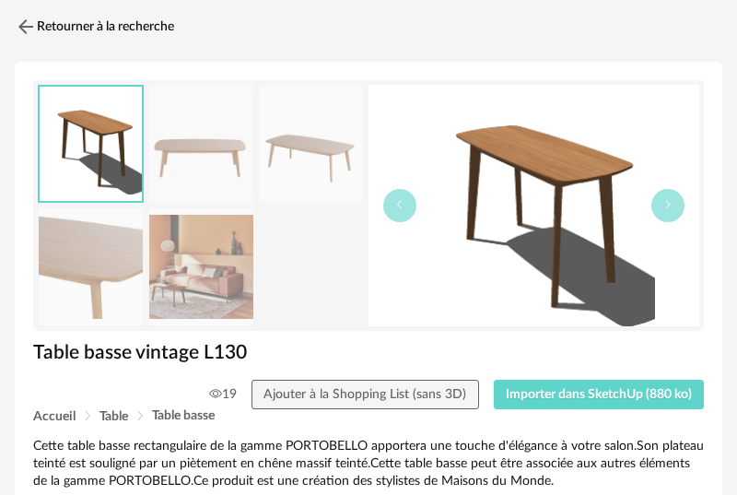
scroll to position [109, 0]
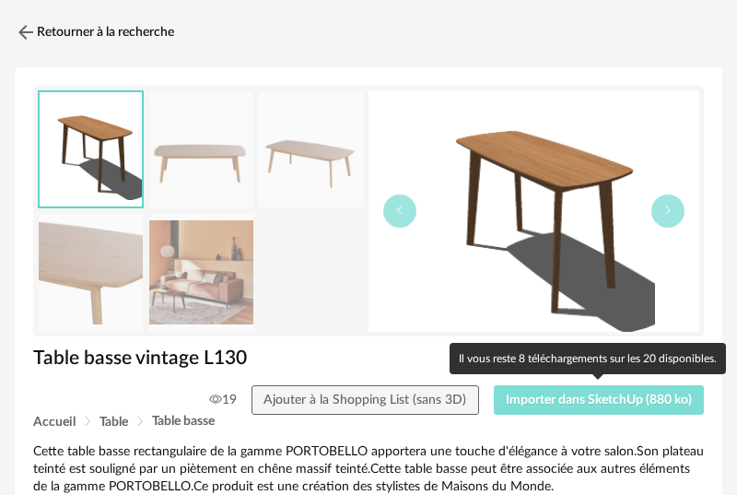
click at [592, 395] on span "Importer dans SketchUp (880 ko)" at bounding box center [599, 399] width 186 height 13
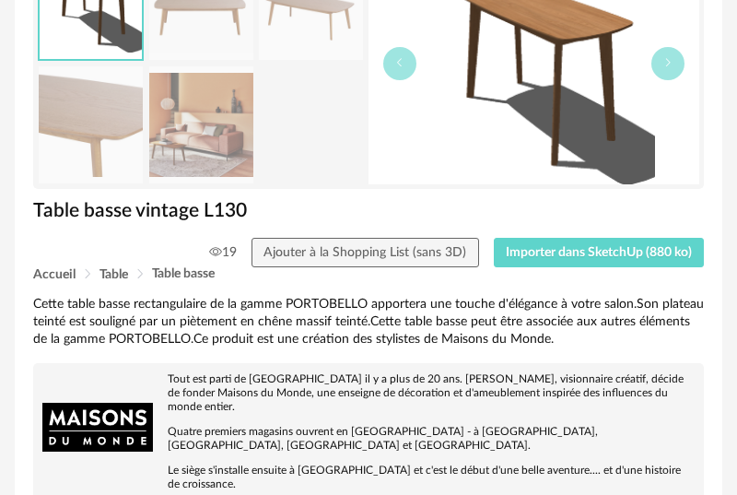
scroll to position [290, 0]
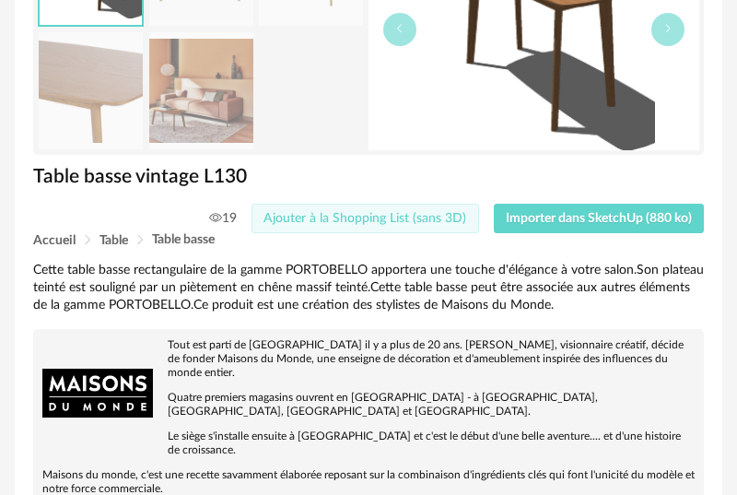
click at [348, 220] on span "Ajouter à la Shopping List (sans 3D)" at bounding box center [364, 218] width 203 height 13
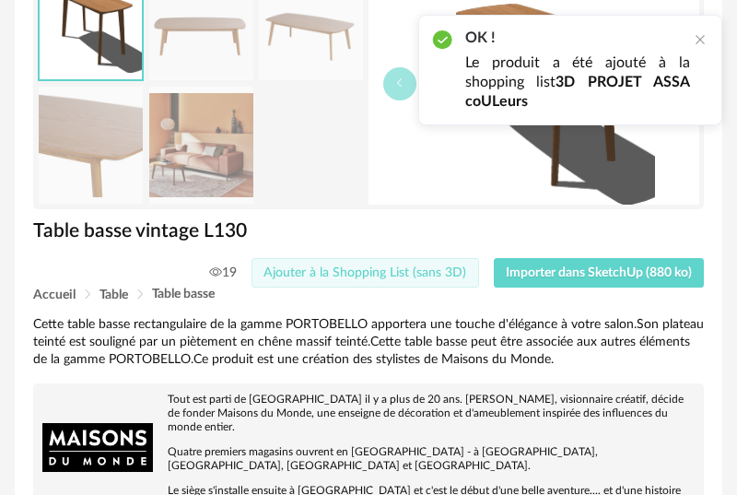
scroll to position [0, 0]
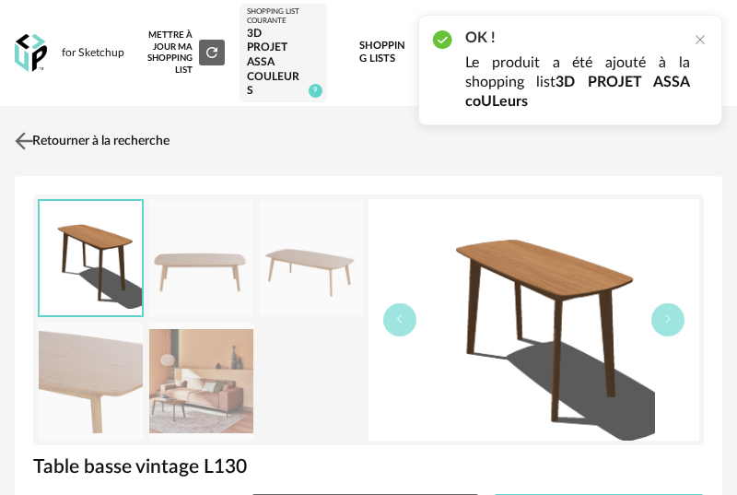
click at [28, 135] on img at bounding box center [24, 140] width 27 height 27
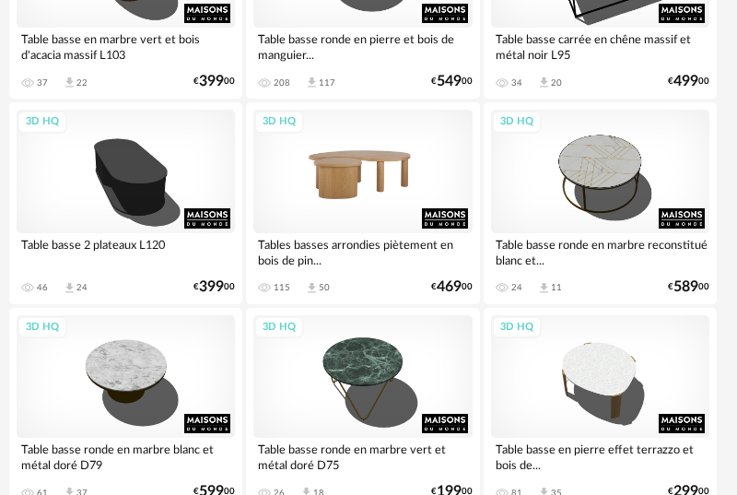
scroll to position [1524, 6]
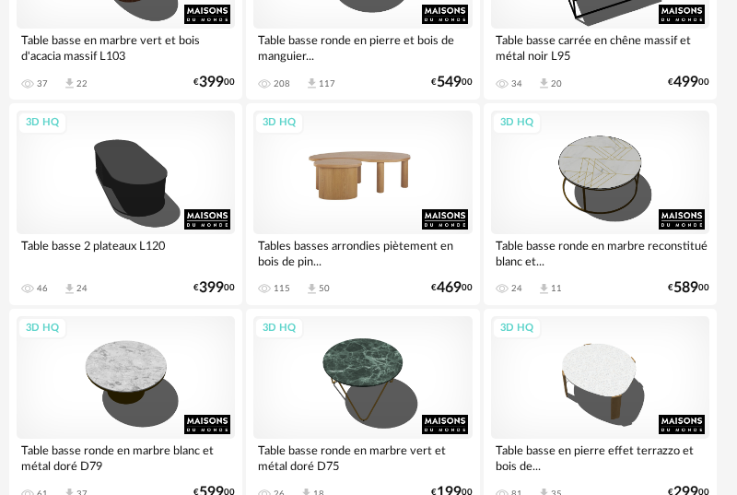
click at [371, 204] on div "3D HQ" at bounding box center [362, 172] width 218 height 123
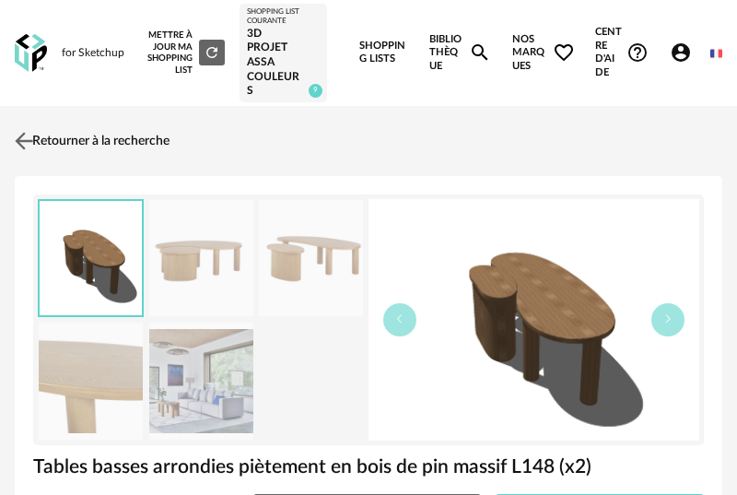
click at [30, 143] on img at bounding box center [24, 140] width 27 height 27
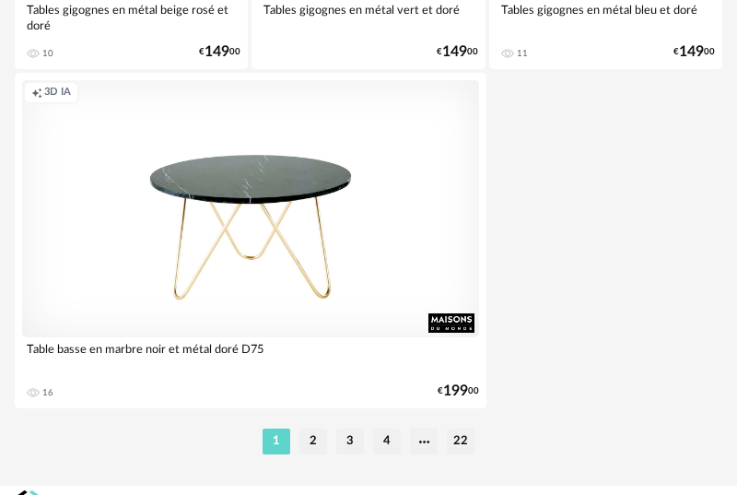
scroll to position [7122, 0]
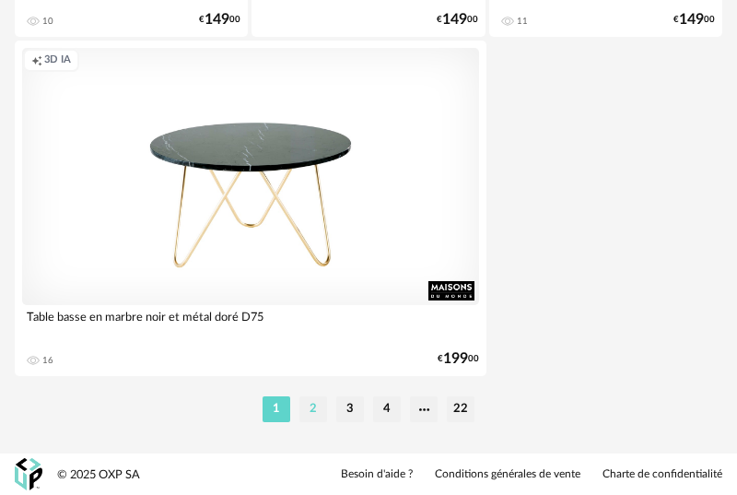
click at [318, 411] on li "2" at bounding box center [313, 409] width 28 height 26
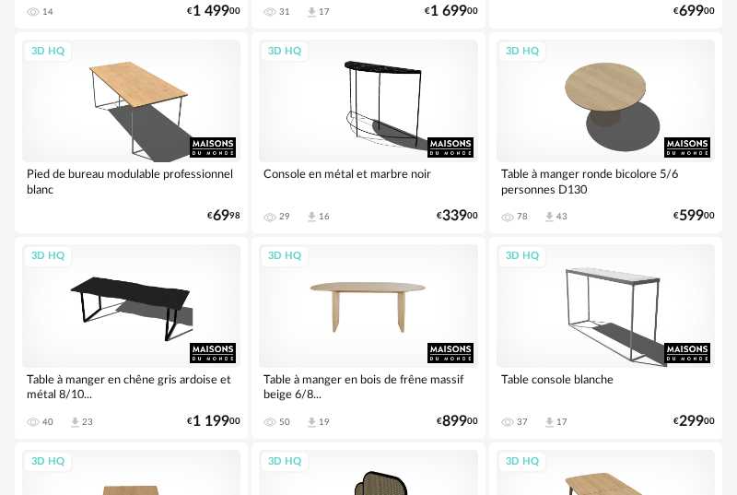
scroll to position [5496, 0]
